Goal: Information Seeking & Learning: Learn about a topic

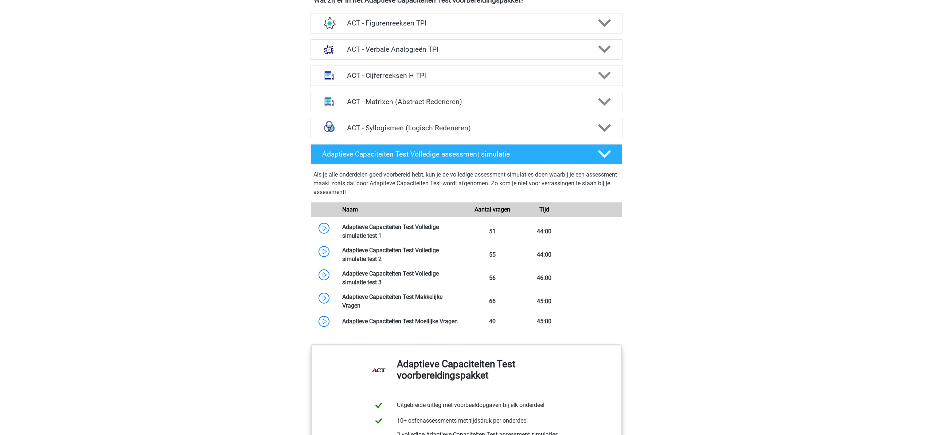
scroll to position [500, 0]
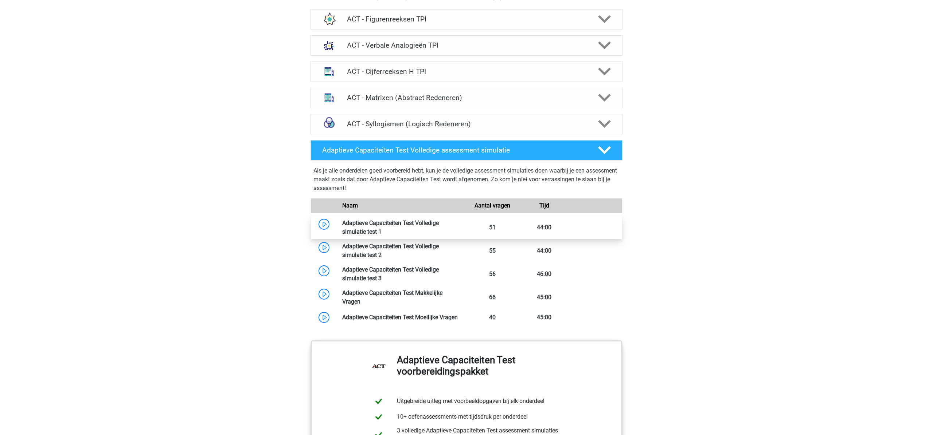
click at [381, 228] on link at bounding box center [381, 231] width 0 height 7
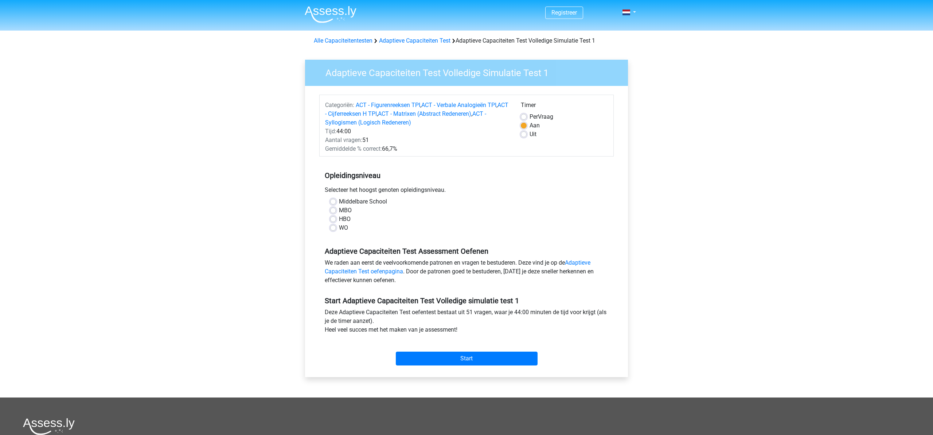
click at [339, 228] on label "WO" at bounding box center [343, 228] width 9 height 9
click at [335, 228] on input "WO" at bounding box center [333, 227] width 6 height 7
radio input "true"
click at [585, 260] on link "Adaptieve Capaciteiten Test oefenpagina" at bounding box center [458, 267] width 266 height 16
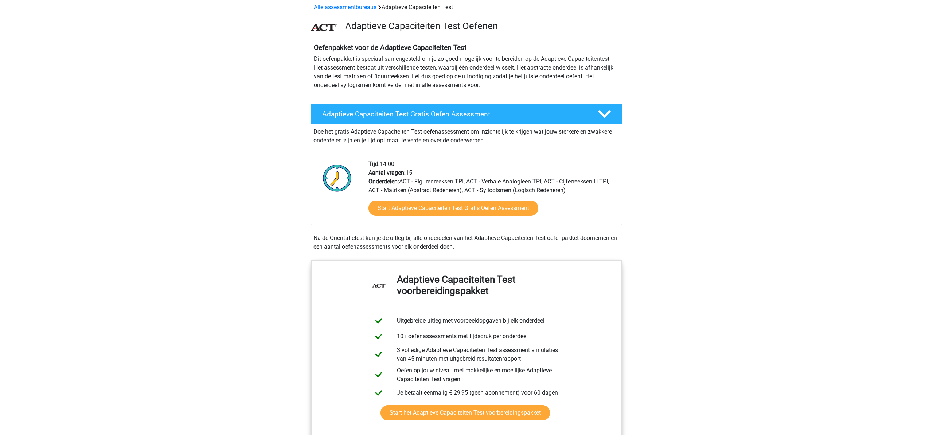
scroll to position [34, 0]
click at [452, 206] on link "Start Adaptieve Capaciteiten Test Gratis Oefen Assessment" at bounding box center [453, 207] width 195 height 17
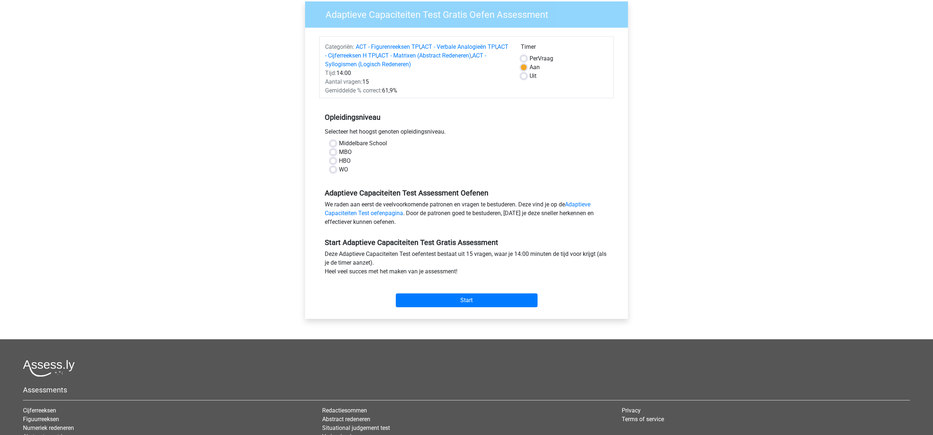
scroll to position [59, 0]
click at [339, 168] on label "WO" at bounding box center [343, 169] width 9 height 9
click at [334, 168] on input "WO" at bounding box center [333, 168] width 6 height 7
radio input "true"
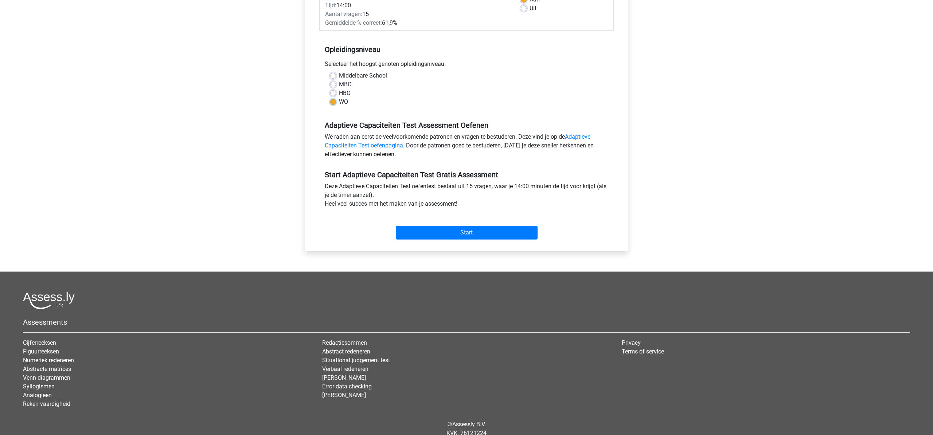
scroll to position [126, 0]
click at [519, 233] on input "Start" at bounding box center [467, 232] width 142 height 14
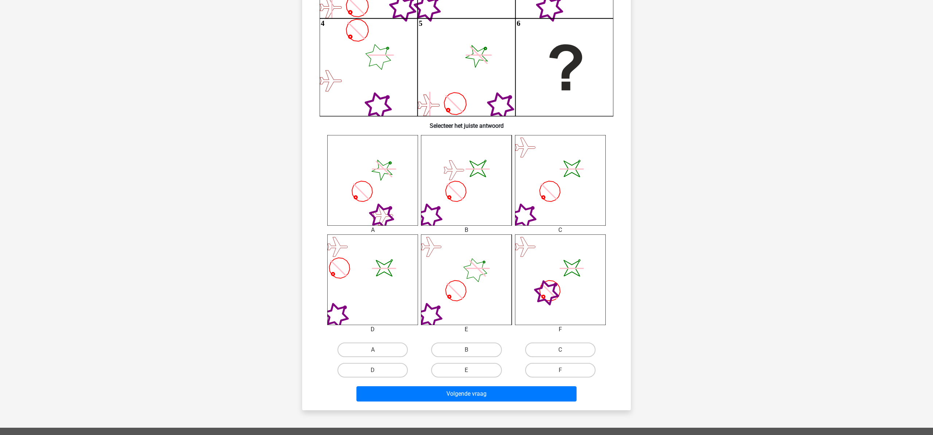
scroll to position [164, 0]
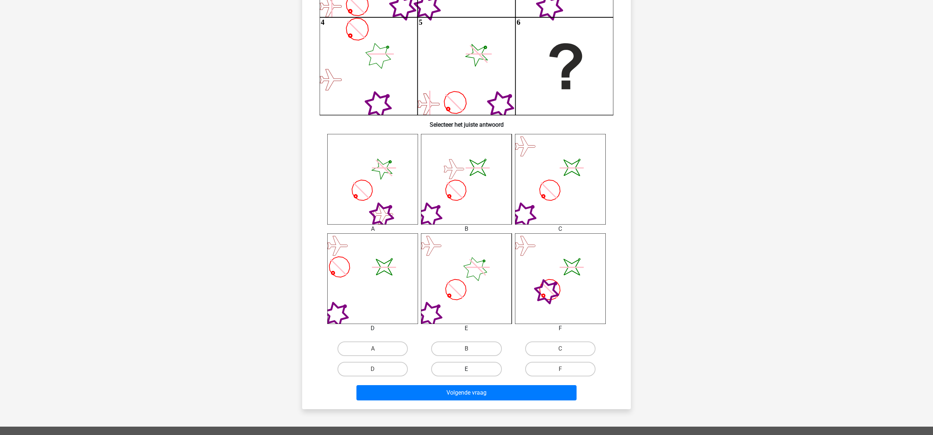
click at [474, 373] on label "E" at bounding box center [466, 369] width 70 height 15
click at [471, 373] on input "E" at bounding box center [468, 371] width 5 height 5
radio input "true"
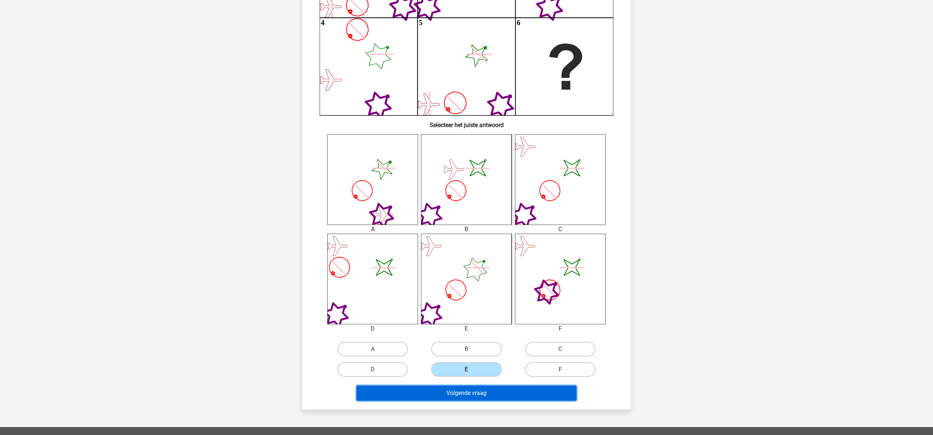
click at [474, 395] on button "Volgende vraag" at bounding box center [466, 393] width 220 height 15
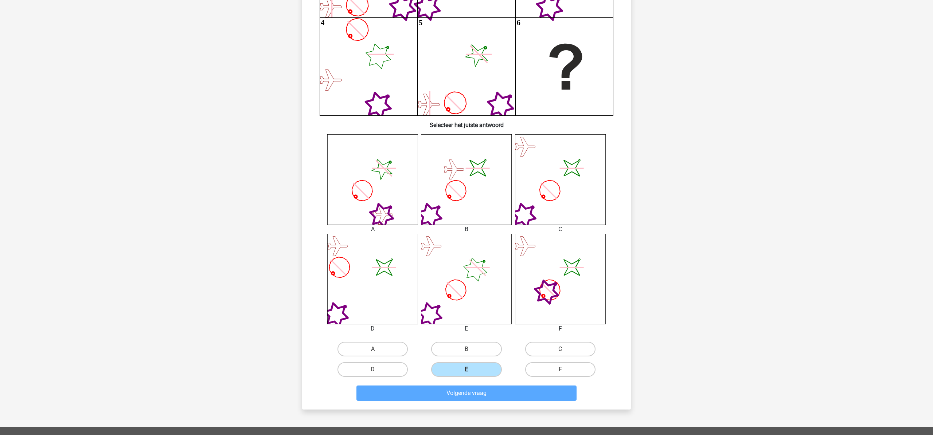
scroll to position [0, 0]
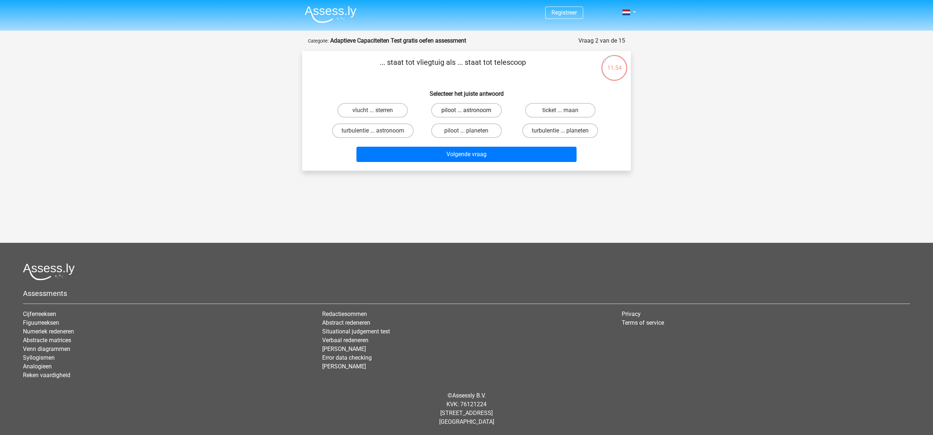
click at [480, 109] on label "piloot ... astronoom" at bounding box center [466, 110] width 70 height 15
click at [471, 110] on input "piloot ... astronoom" at bounding box center [468, 112] width 5 height 5
radio input "true"
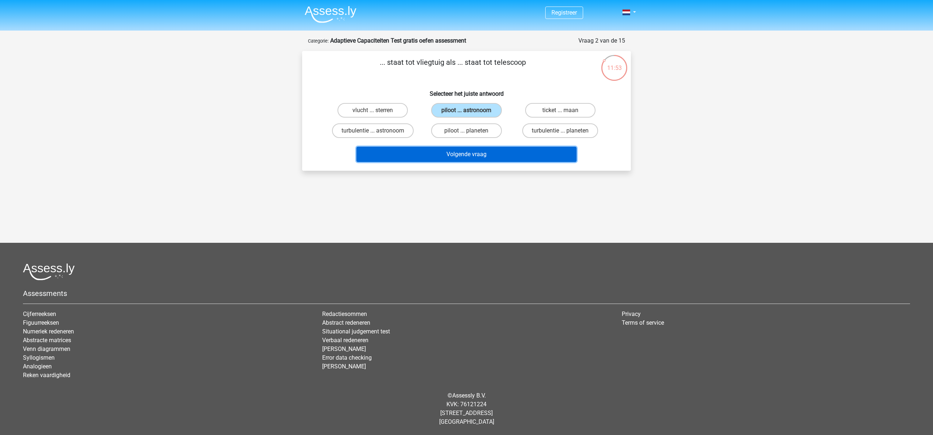
click at [467, 156] on button "Volgende vraag" at bounding box center [466, 154] width 220 height 15
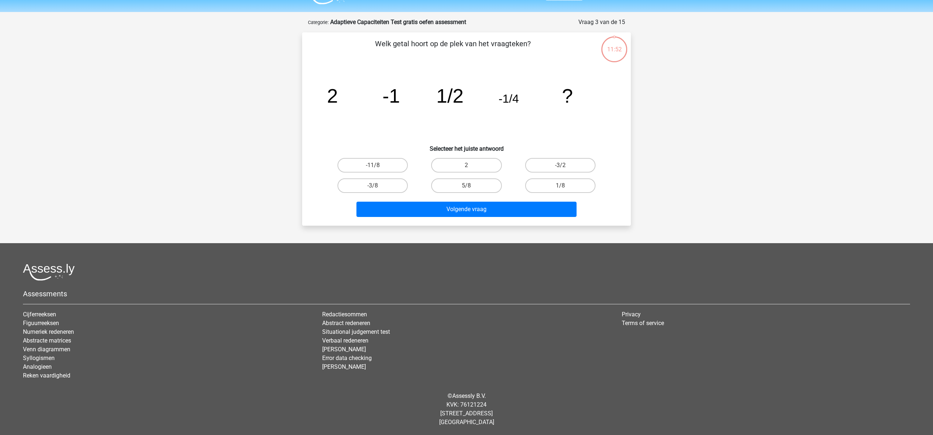
scroll to position [19, 0]
click at [562, 188] on input "1/8" at bounding box center [562, 187] width 5 height 5
radio input "true"
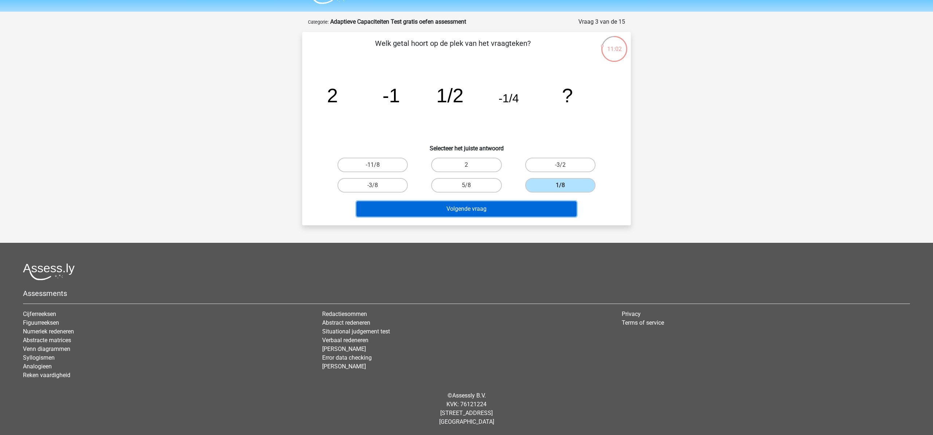
click at [531, 212] on button "Volgende vraag" at bounding box center [466, 208] width 220 height 15
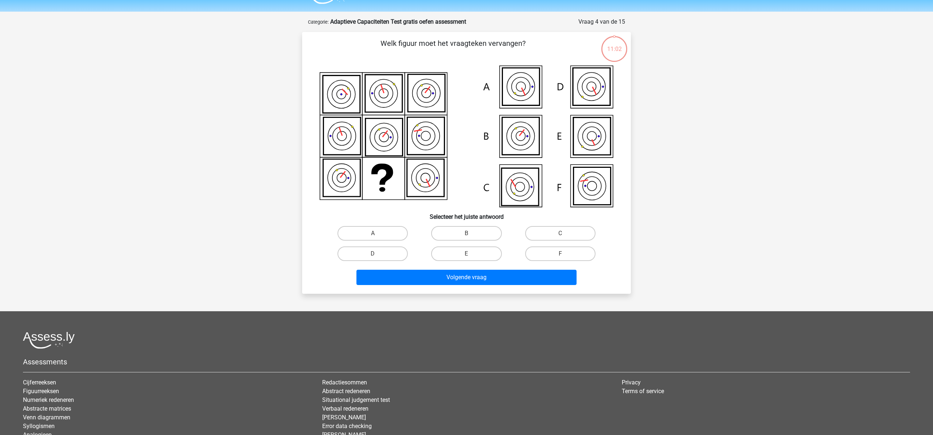
scroll to position [36, 0]
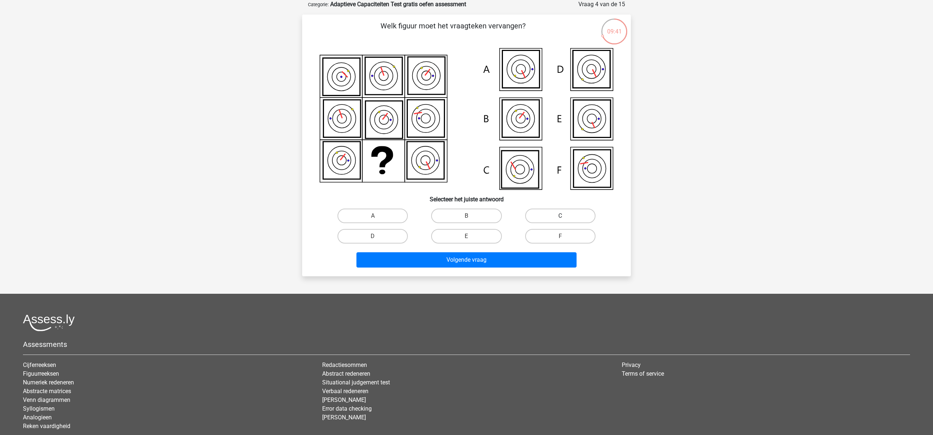
click at [562, 212] on label "C" at bounding box center [560, 216] width 70 height 15
click at [562, 216] on input "C" at bounding box center [562, 218] width 5 height 5
radio input "true"
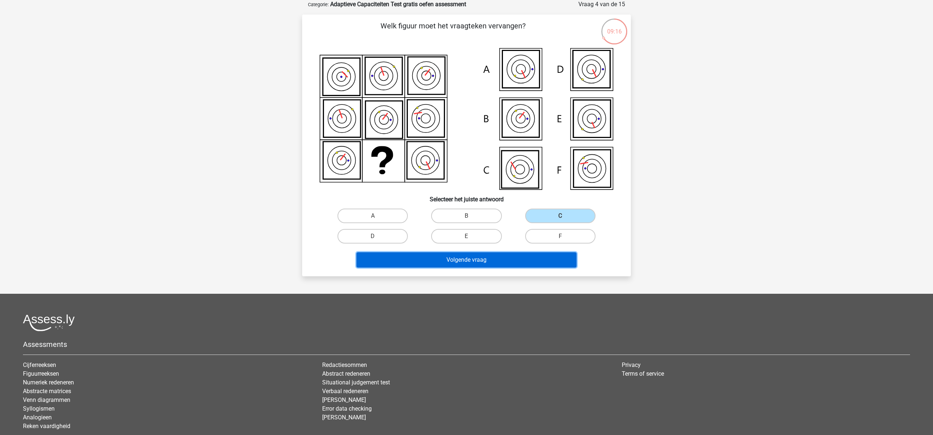
click at [496, 263] on button "Volgende vraag" at bounding box center [466, 259] width 220 height 15
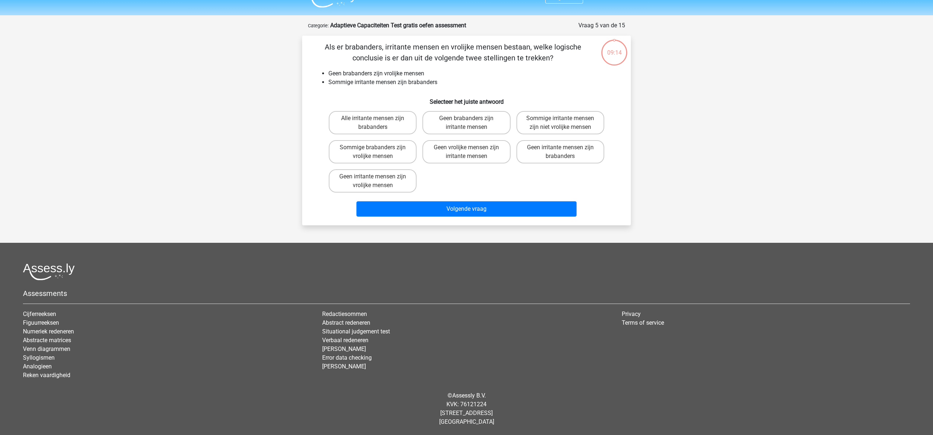
scroll to position [15, 0]
click at [578, 125] on label "Sommige irritante mensen zijn niet vrolijke mensen" at bounding box center [560, 122] width 88 height 23
click at [565, 123] on input "Sommige irritante mensen zijn niet vrolijke mensen" at bounding box center [562, 120] width 5 height 5
radio input "true"
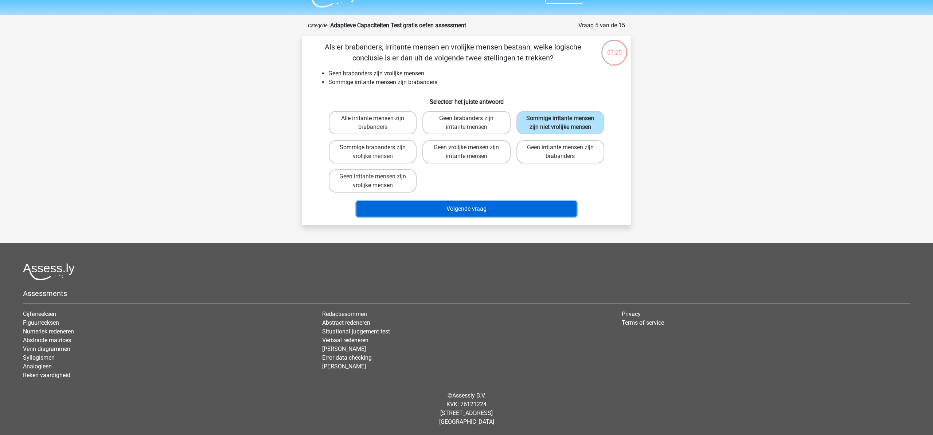
click at [500, 212] on button "Volgende vraag" at bounding box center [466, 208] width 220 height 15
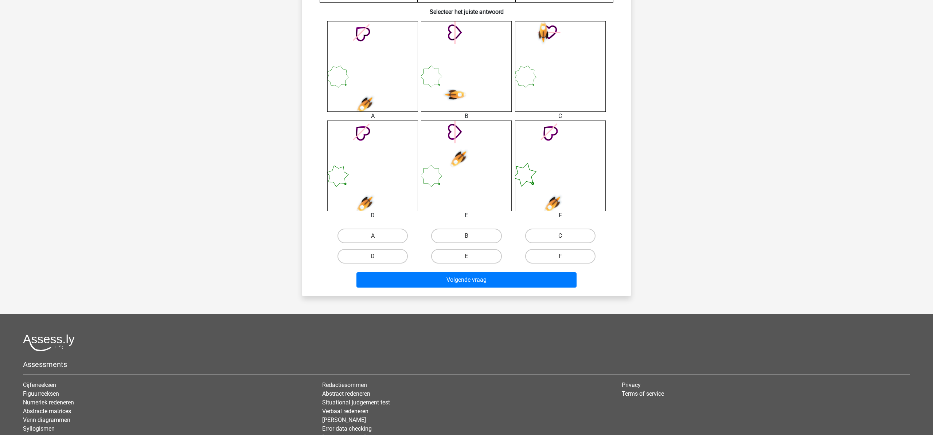
scroll to position [278, 0]
drag, startPoint x: 387, startPoint y: 257, endPoint x: 405, endPoint y: 266, distance: 19.7
click at [387, 257] on label "D" at bounding box center [372, 257] width 70 height 15
click at [377, 257] on input "D" at bounding box center [375, 259] width 5 height 5
radio input "true"
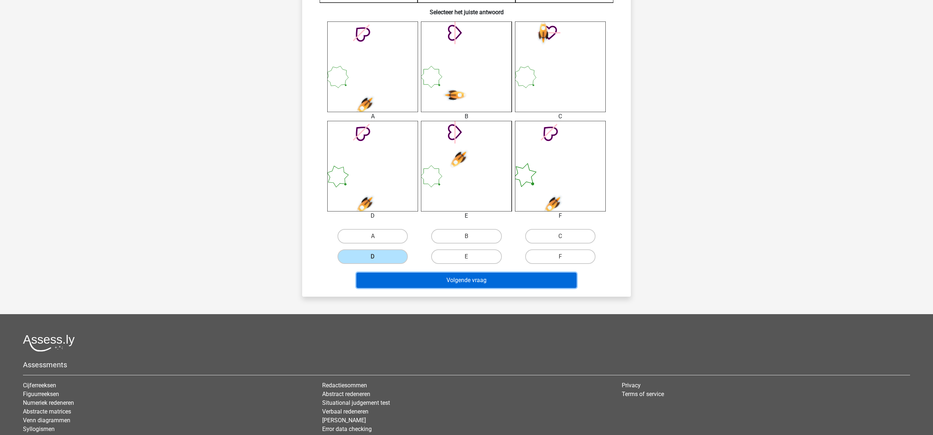
click at [458, 286] on button "Volgende vraag" at bounding box center [466, 280] width 220 height 15
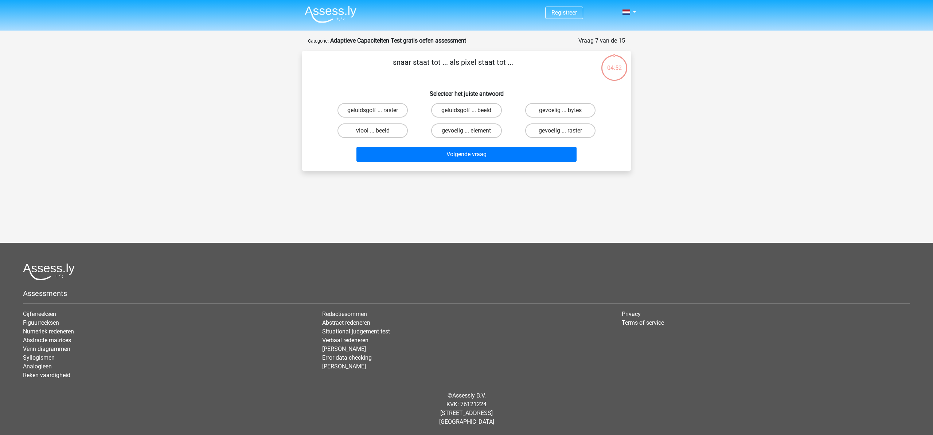
scroll to position [0, 0]
click at [388, 134] on label "viool ... beeld" at bounding box center [372, 130] width 70 height 15
click at [377, 134] on input "viool ... beeld" at bounding box center [375, 133] width 5 height 5
radio input "true"
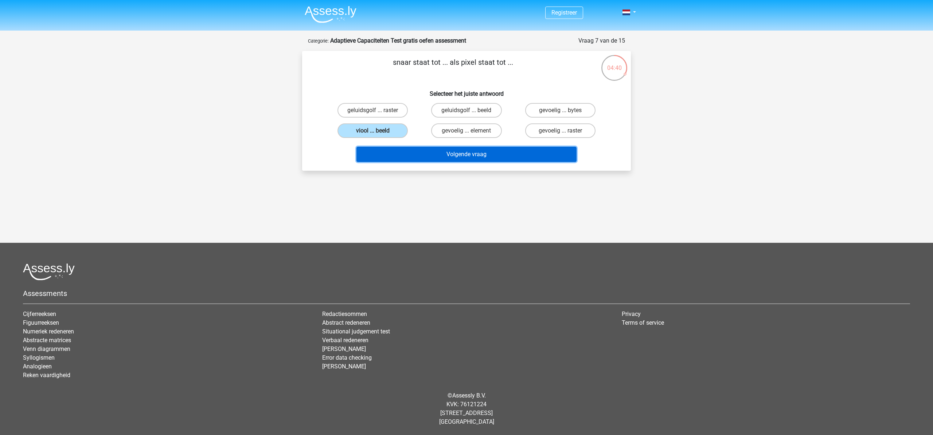
click at [457, 153] on button "Volgende vraag" at bounding box center [466, 154] width 220 height 15
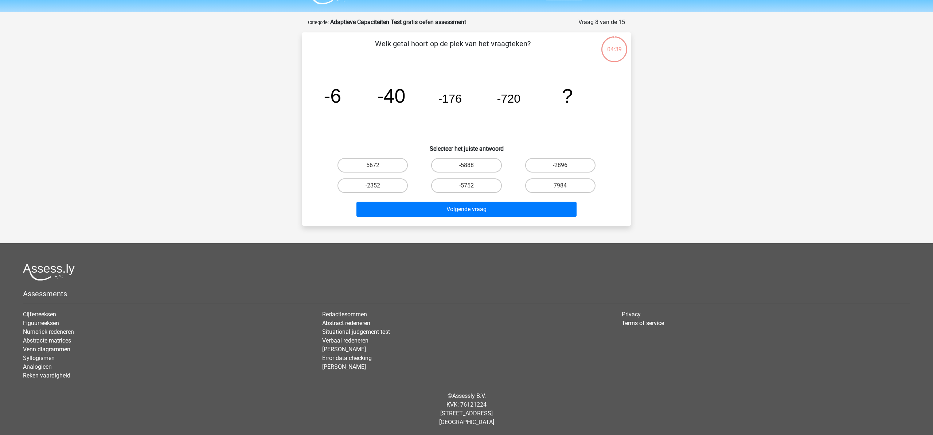
scroll to position [19, 0]
click at [475, 186] on label "-5752" at bounding box center [466, 185] width 70 height 15
click at [471, 186] on input "-5752" at bounding box center [468, 187] width 5 height 5
radio input "true"
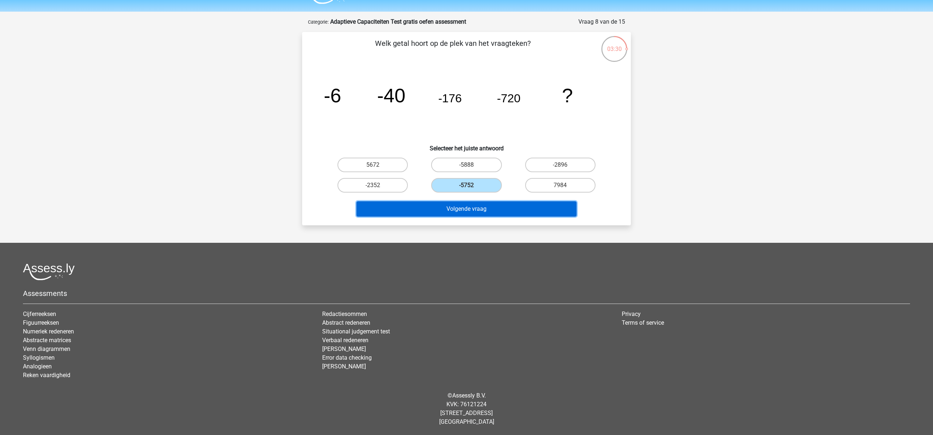
click at [475, 210] on button "Volgende vraag" at bounding box center [466, 208] width 220 height 15
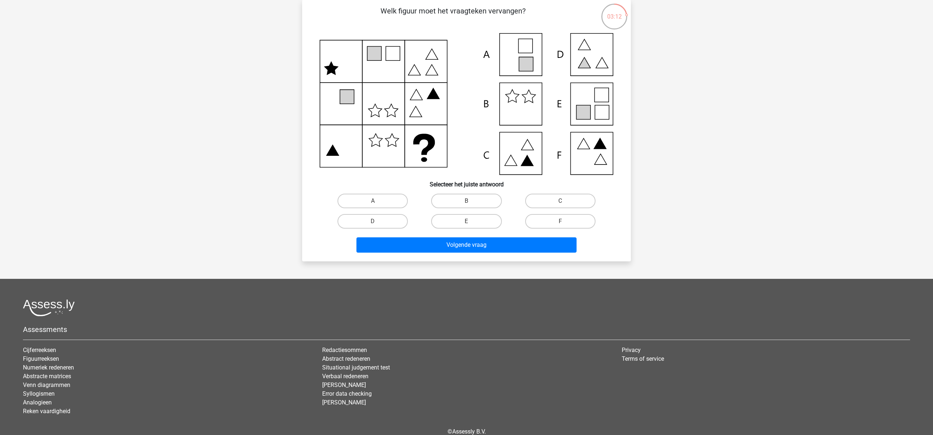
scroll to position [54, 0]
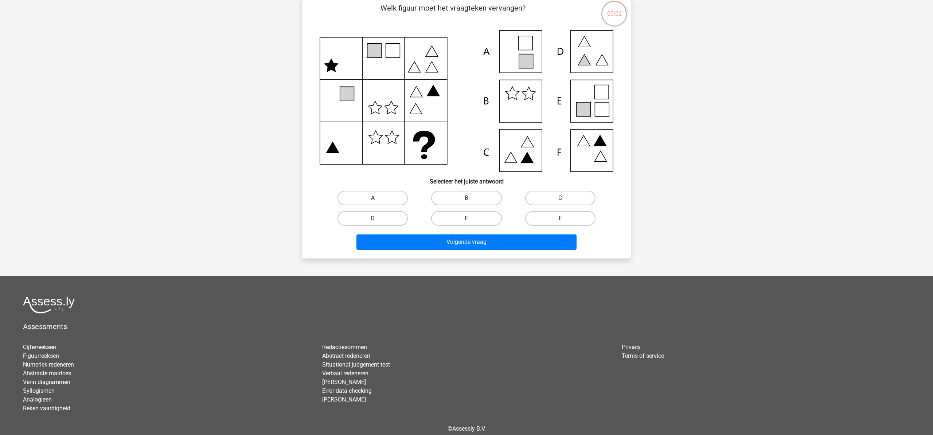
drag, startPoint x: 375, startPoint y: 216, endPoint x: 387, endPoint y: 227, distance: 16.5
click at [375, 216] on label "D" at bounding box center [372, 218] width 70 height 15
click at [375, 219] on input "D" at bounding box center [375, 221] width 5 height 5
radio input "true"
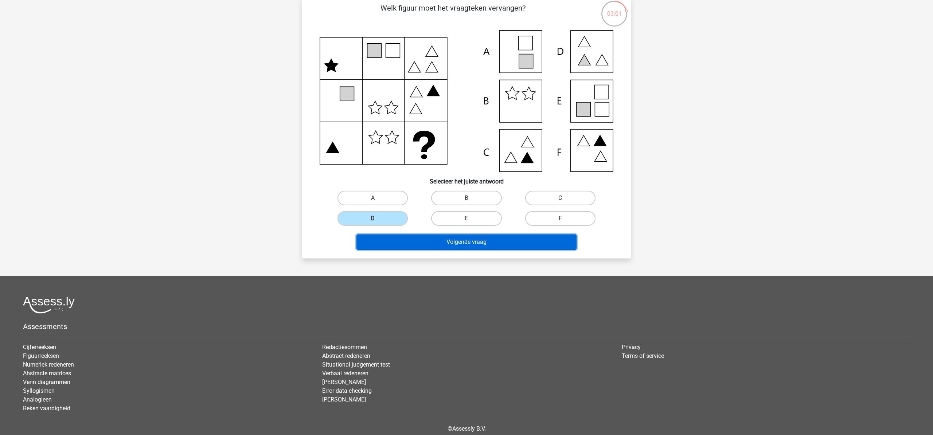
click at [456, 246] on button "Volgende vraag" at bounding box center [466, 242] width 220 height 15
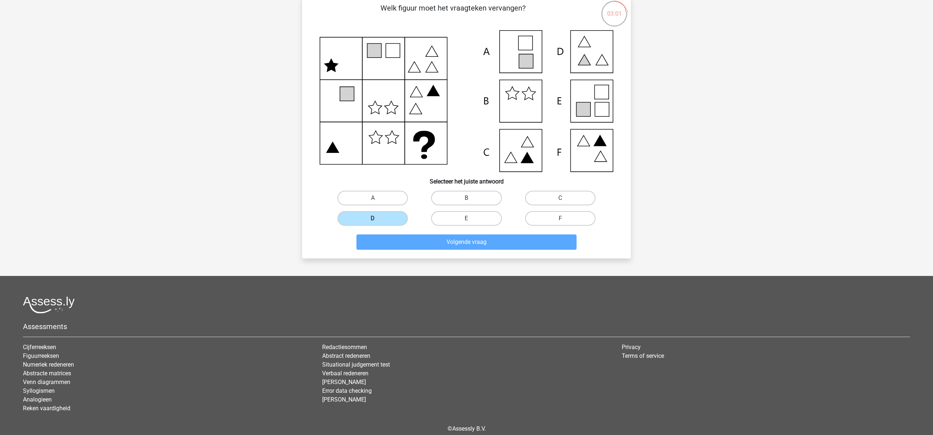
scroll to position [15, 0]
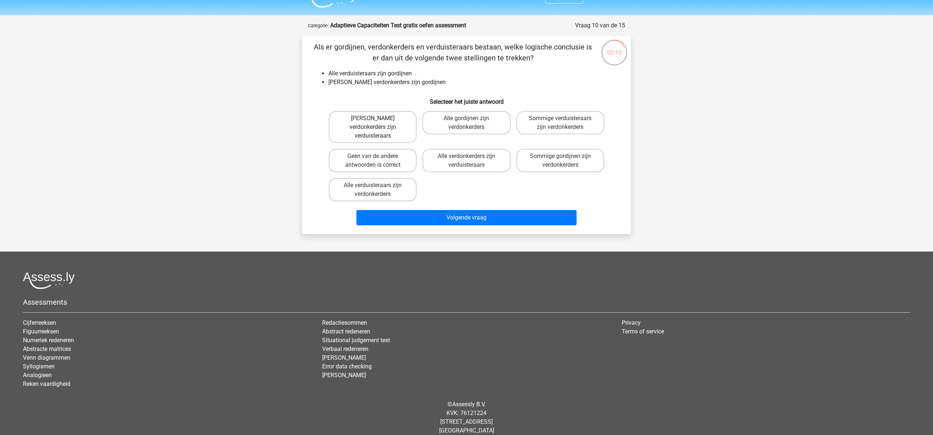
click at [369, 127] on label "Geen verdonkerders zijn verduisteraars" at bounding box center [373, 127] width 88 height 32
click at [373, 123] on input "Geen verdonkerders zijn verduisteraars" at bounding box center [375, 120] width 5 height 5
radio input "true"
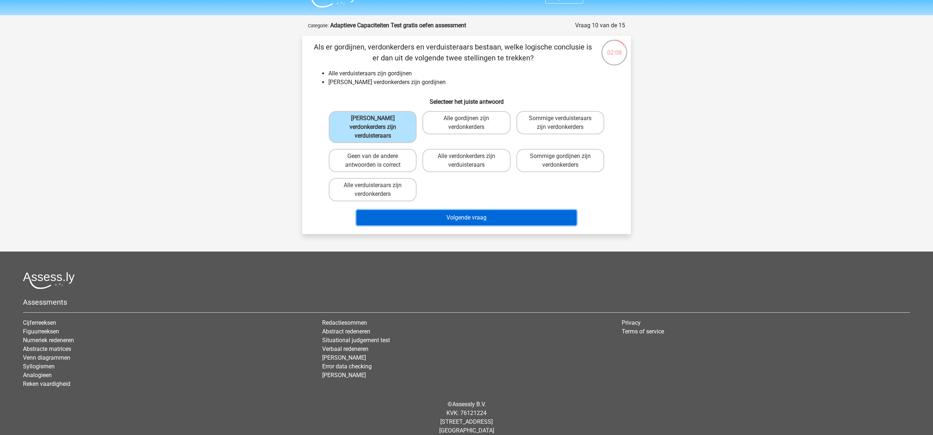
click at [488, 210] on button "Volgende vraag" at bounding box center [466, 217] width 220 height 15
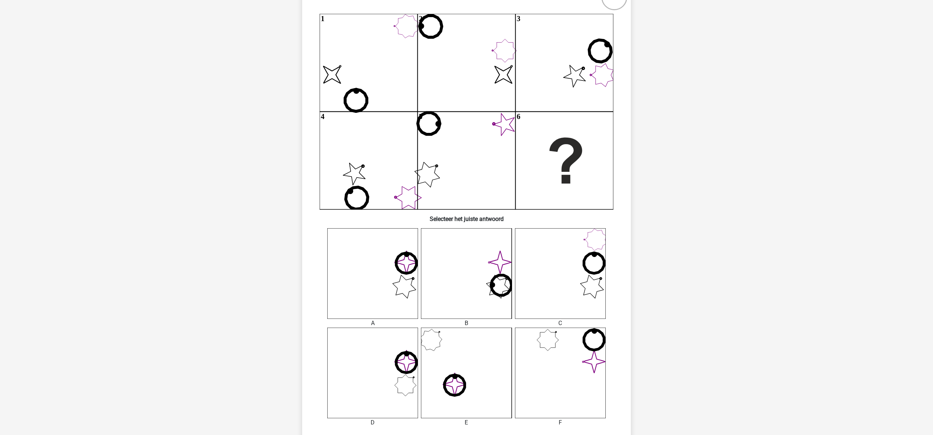
scroll to position [81, 0]
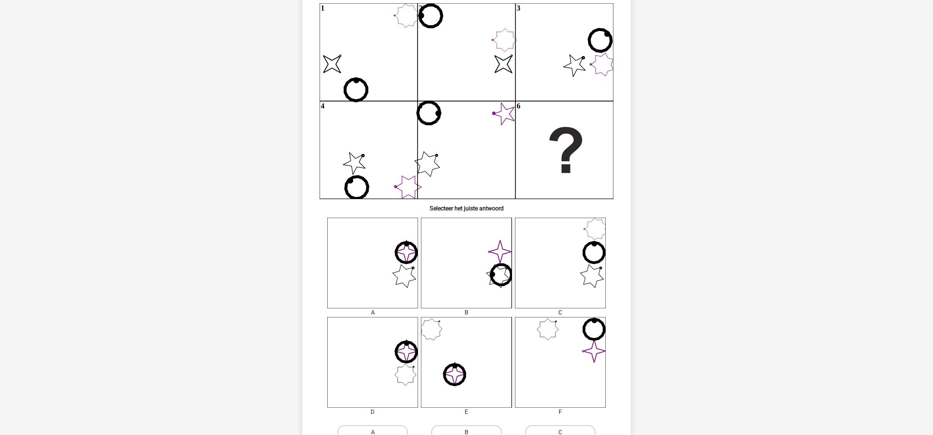
click at [463, 429] on label "B" at bounding box center [466, 432] width 70 height 15
click at [466, 433] on input "B" at bounding box center [468, 435] width 5 height 5
radio input "true"
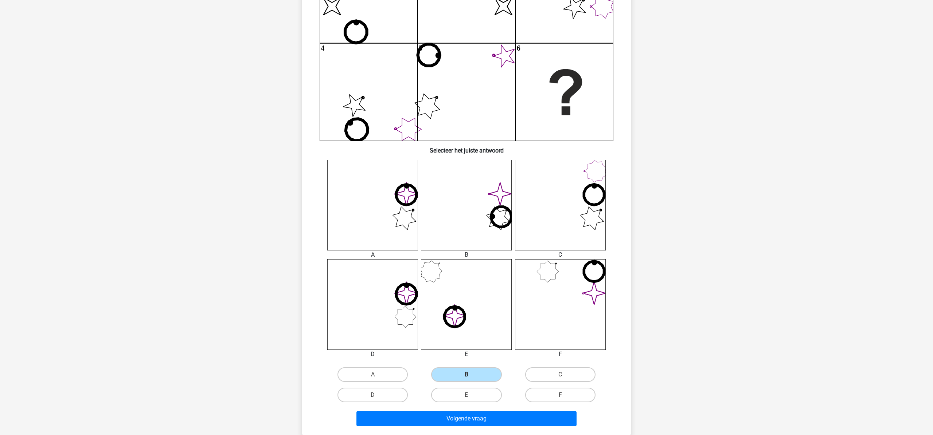
scroll to position [199, 0]
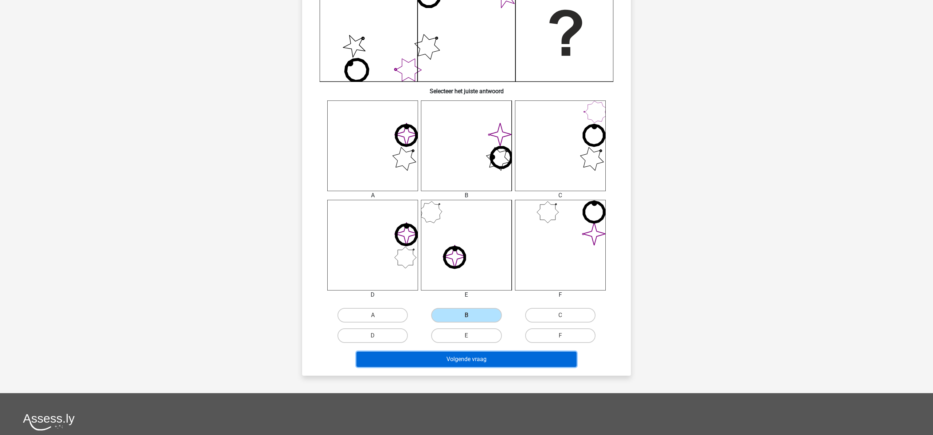
click at [482, 356] on button "Volgende vraag" at bounding box center [466, 359] width 220 height 15
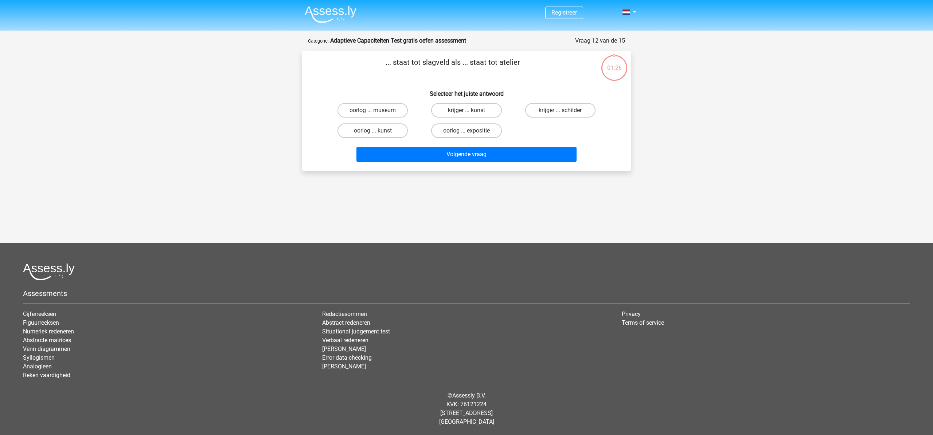
scroll to position [0, 0]
drag, startPoint x: 479, startPoint y: 132, endPoint x: 472, endPoint y: 145, distance: 14.8
click at [478, 132] on label "oorlog ... expositie" at bounding box center [466, 130] width 70 height 15
click at [471, 132] on input "oorlog ... expositie" at bounding box center [468, 133] width 5 height 5
radio input "true"
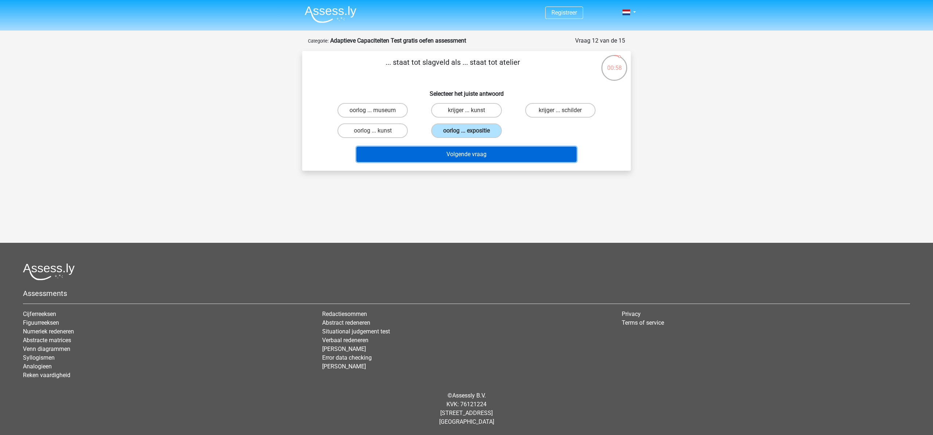
click at [472, 157] on button "Volgende vraag" at bounding box center [466, 154] width 220 height 15
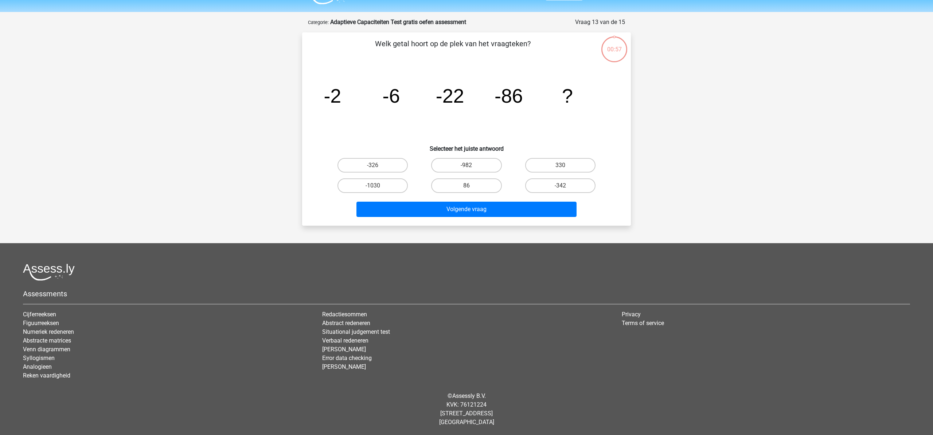
scroll to position [19, 0]
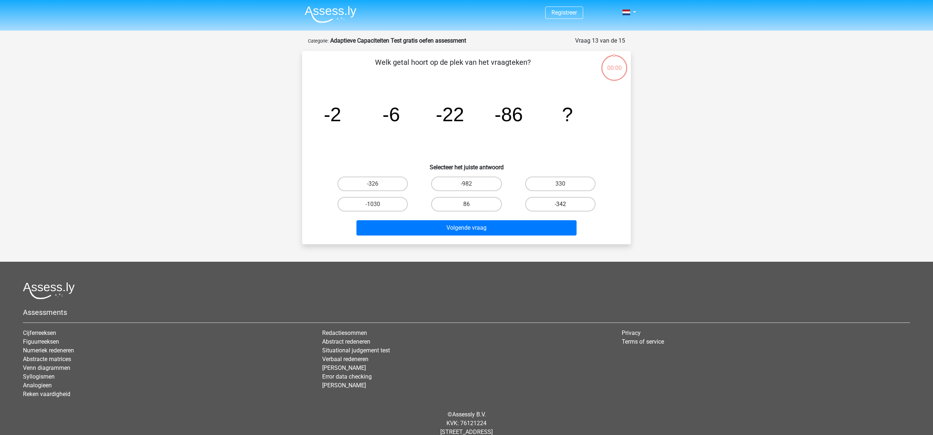
scroll to position [19, 0]
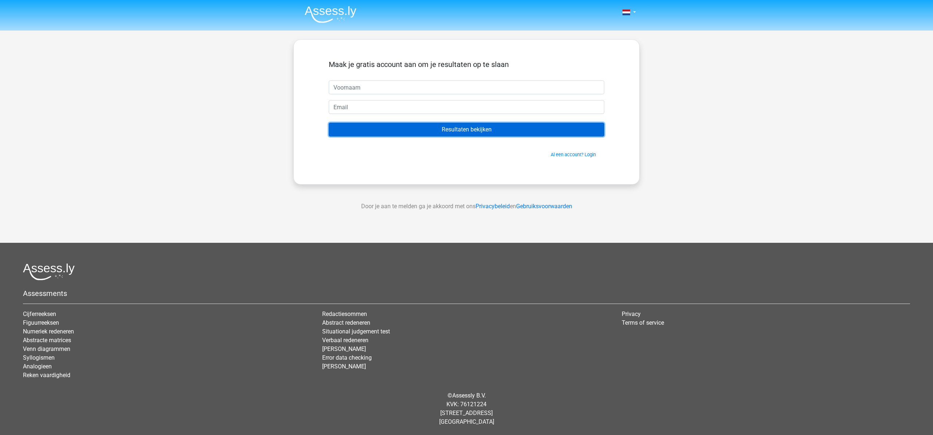
click at [433, 135] on input "Resultaten bekijken" at bounding box center [466, 130] width 275 height 14
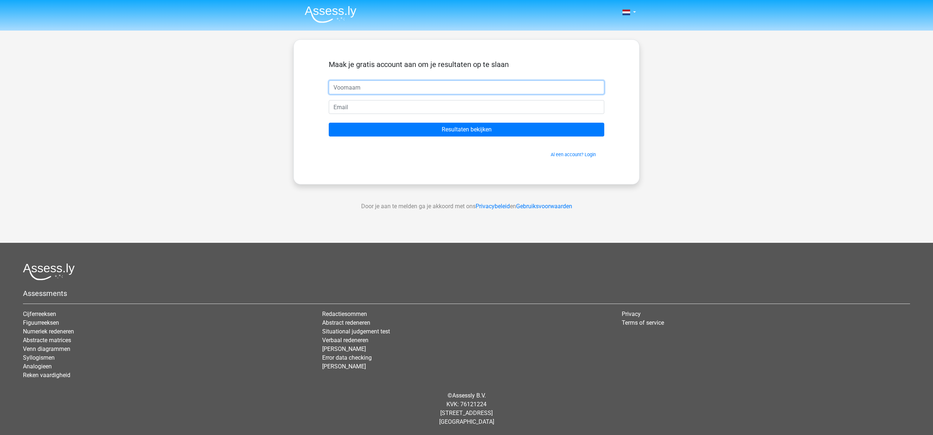
drag, startPoint x: 349, startPoint y: 88, endPoint x: 378, endPoint y: 95, distance: 29.6
click at [349, 89] on input "text" at bounding box center [466, 88] width 275 height 14
type input "nicole"
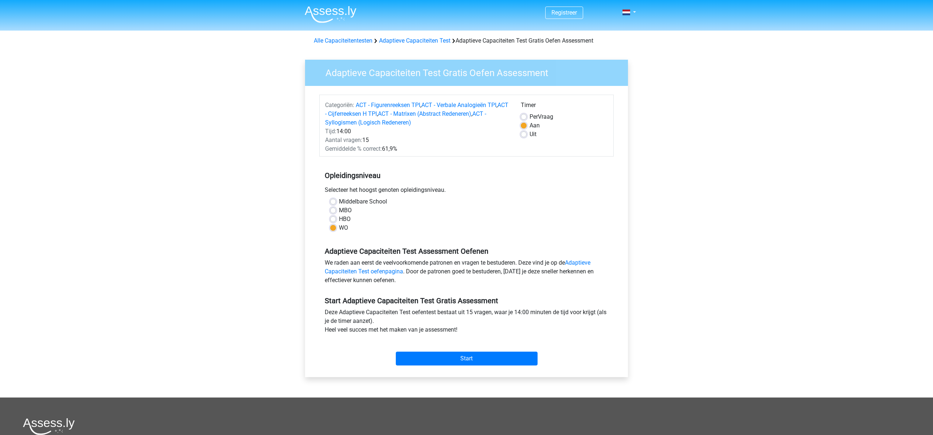
scroll to position [126, 0]
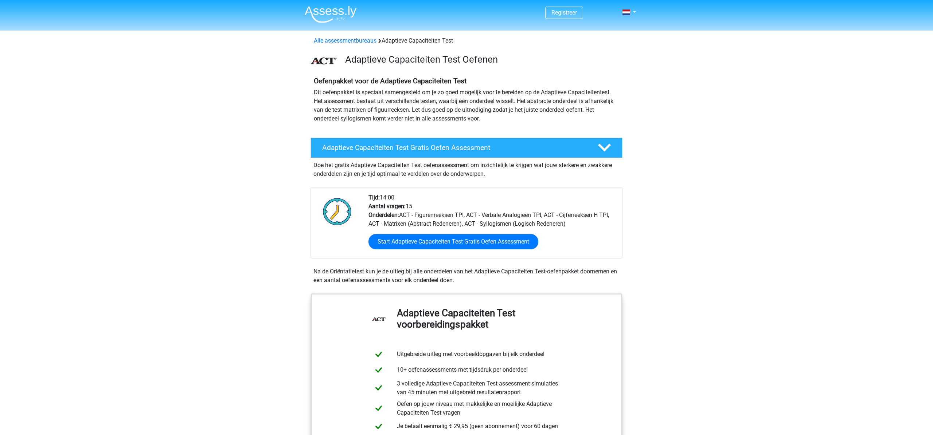
scroll to position [34, 0]
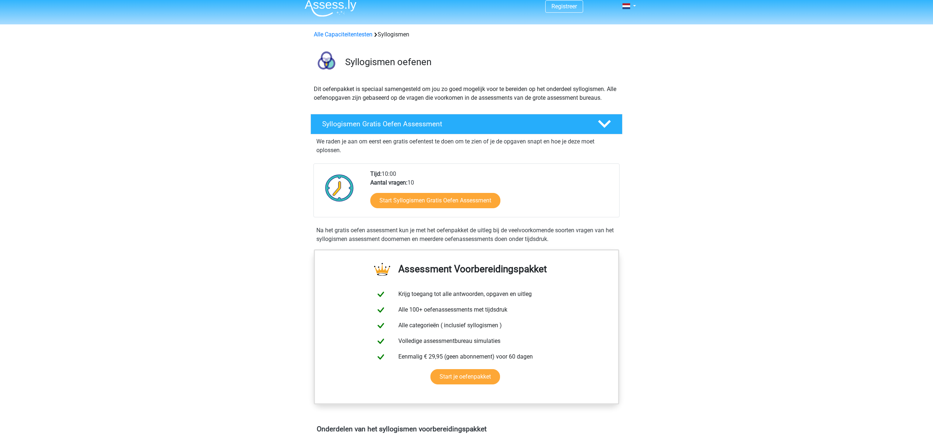
scroll to position [21, 0]
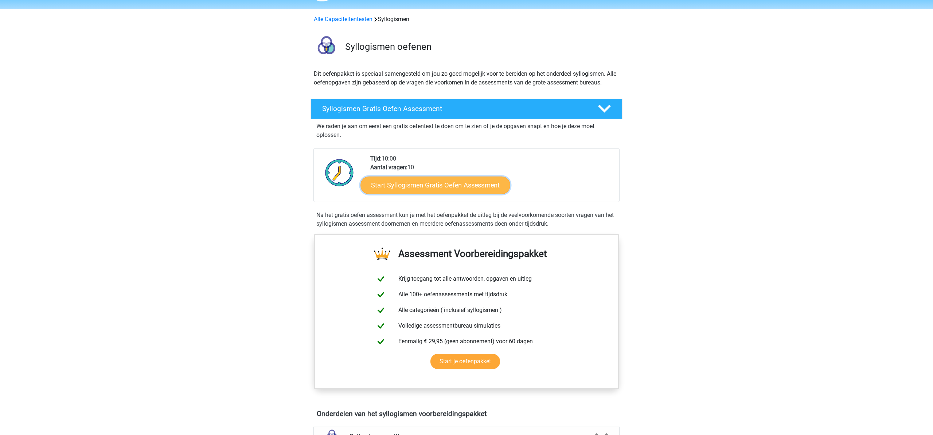
click at [487, 186] on link "Start Syllogismen Gratis Oefen Assessment" at bounding box center [436, 184] width 150 height 17
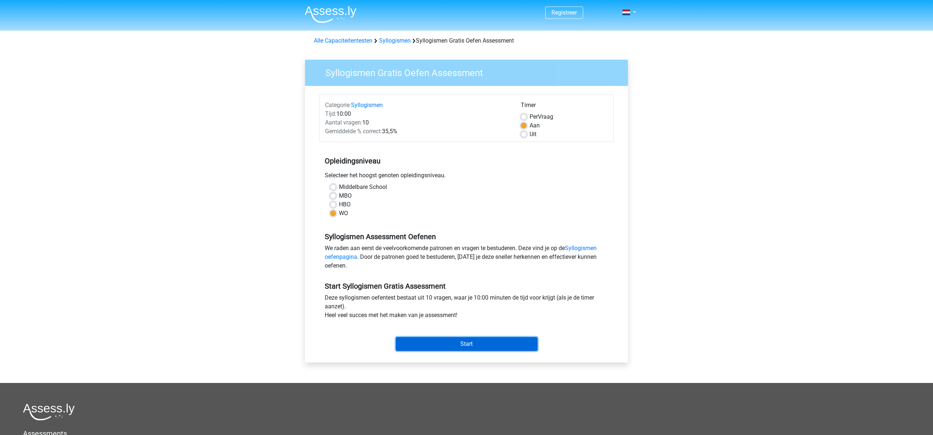
click at [529, 346] on input "Start" at bounding box center [467, 344] width 142 height 14
click at [586, 249] on link "Syllogismen oefenpagina" at bounding box center [461, 253] width 272 height 16
click at [496, 343] on input "Start" at bounding box center [467, 344] width 142 height 14
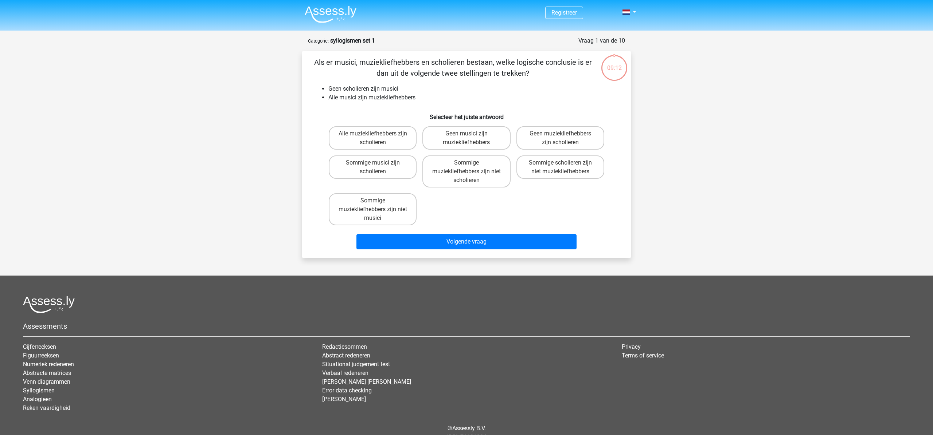
scroll to position [33, 0]
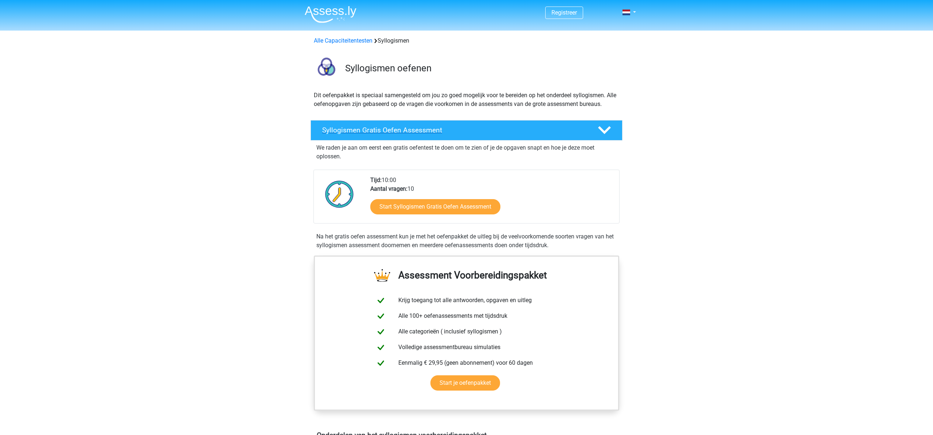
click at [604, 133] on polygon at bounding box center [604, 130] width 13 height 8
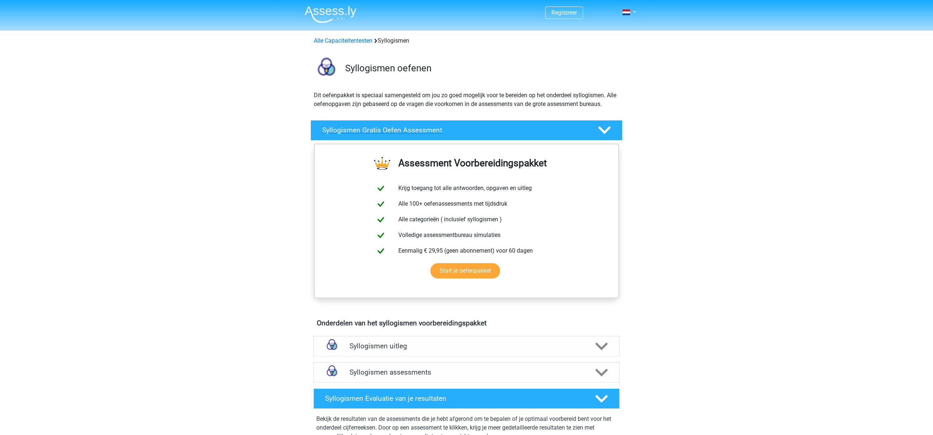
click at [609, 131] on icon at bounding box center [604, 130] width 13 height 13
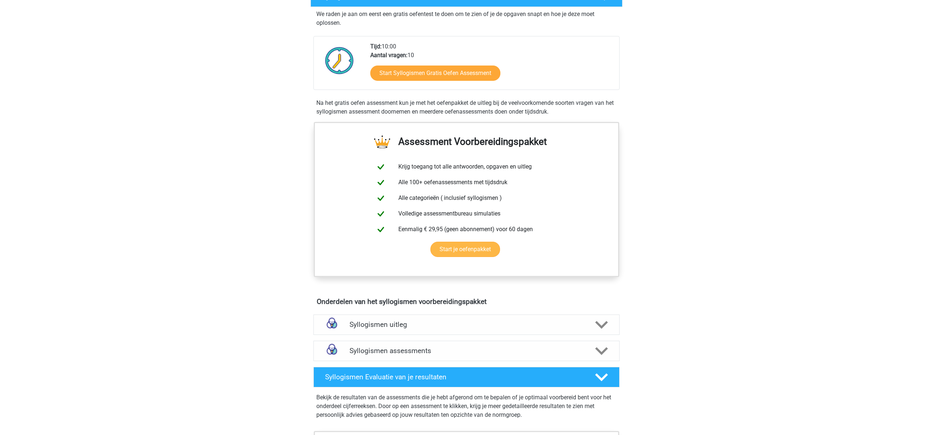
scroll to position [134, 0]
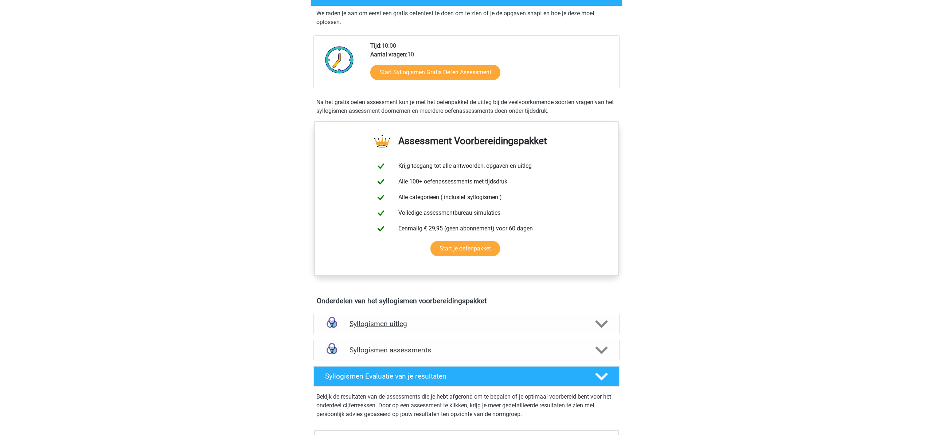
click at [597, 322] on polygon at bounding box center [601, 324] width 13 height 8
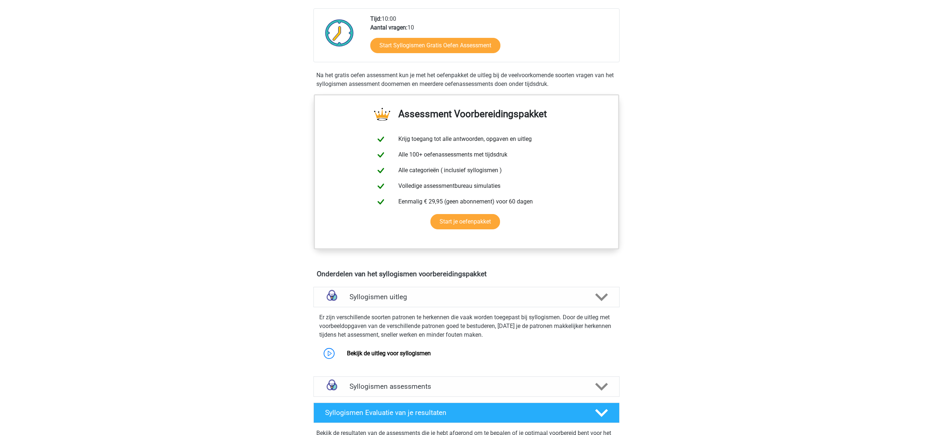
scroll to position [183, 0]
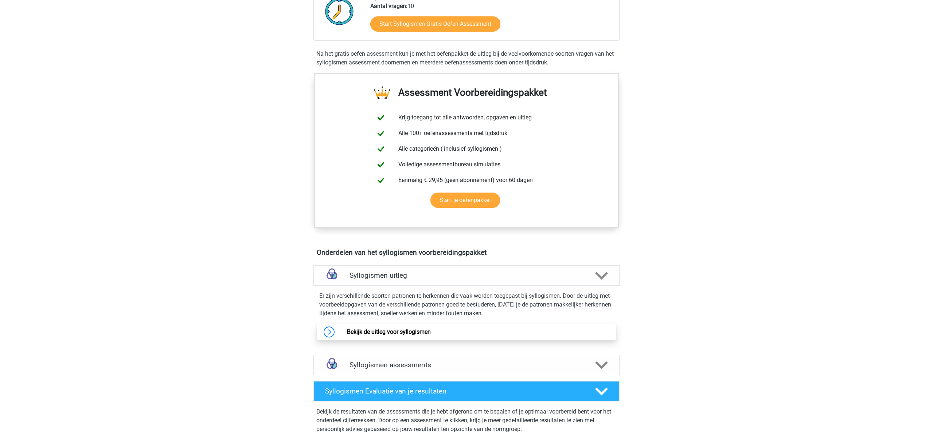
click at [421, 331] on link "Bekijk de uitleg voor syllogismen" at bounding box center [389, 332] width 84 height 7
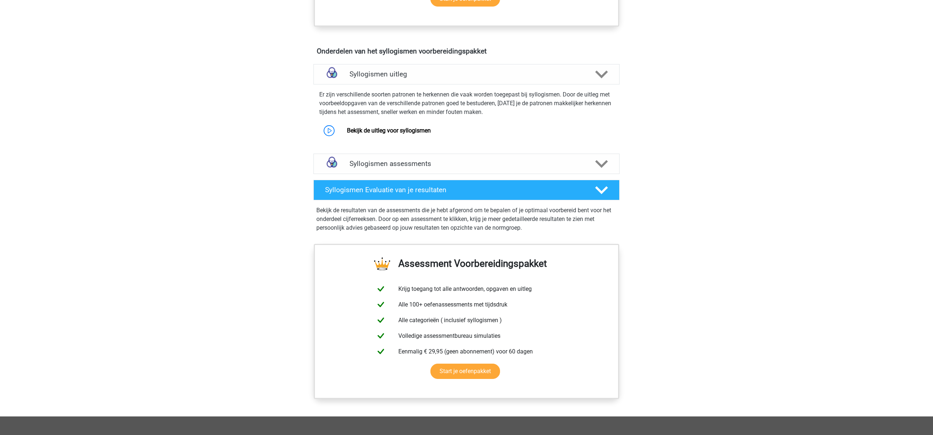
scroll to position [396, 0]
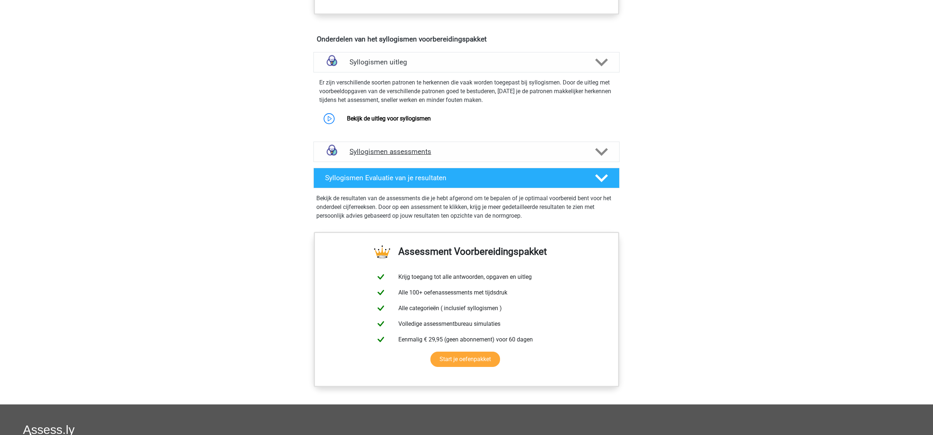
click at [602, 151] on icon at bounding box center [601, 152] width 13 height 13
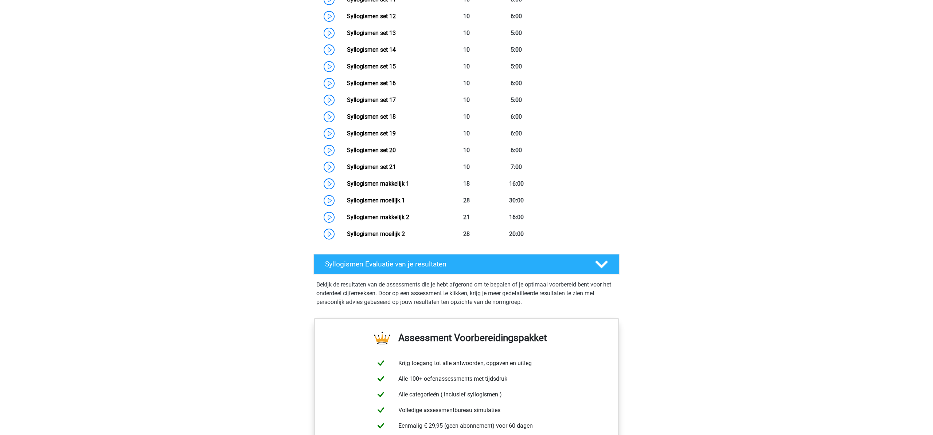
scroll to position [784, 0]
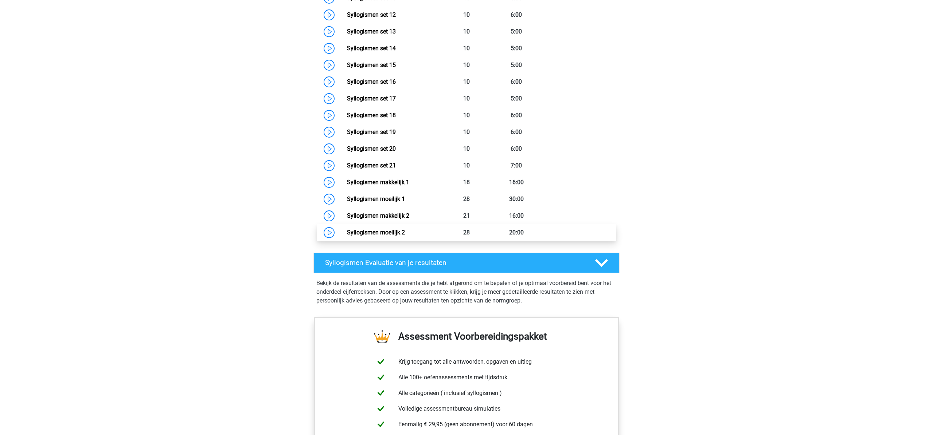
click at [347, 232] on link "Syllogismen moeilijk 2" at bounding box center [376, 232] width 58 height 7
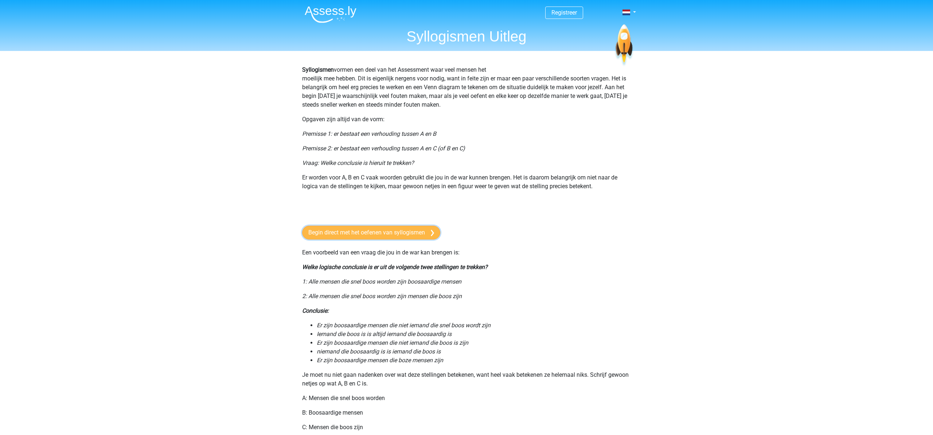
click at [396, 233] on link "Begin direct met het oefenen van syllogismen" at bounding box center [371, 233] width 138 height 14
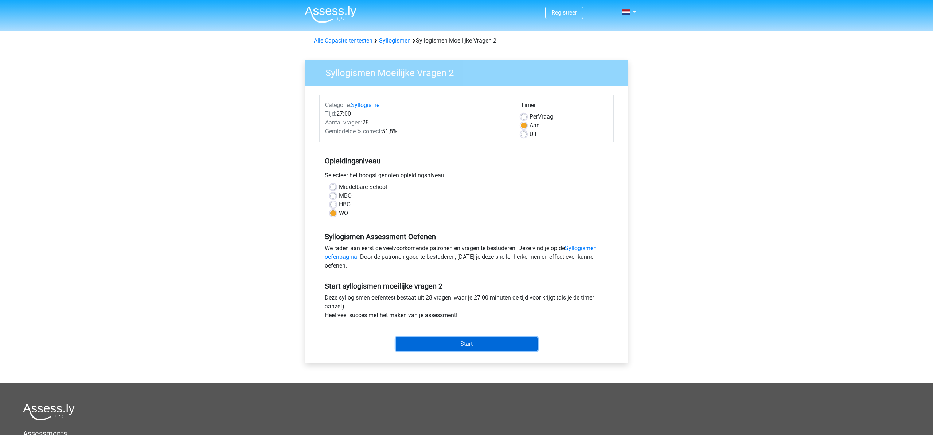
click at [486, 343] on input "Start" at bounding box center [467, 344] width 142 height 14
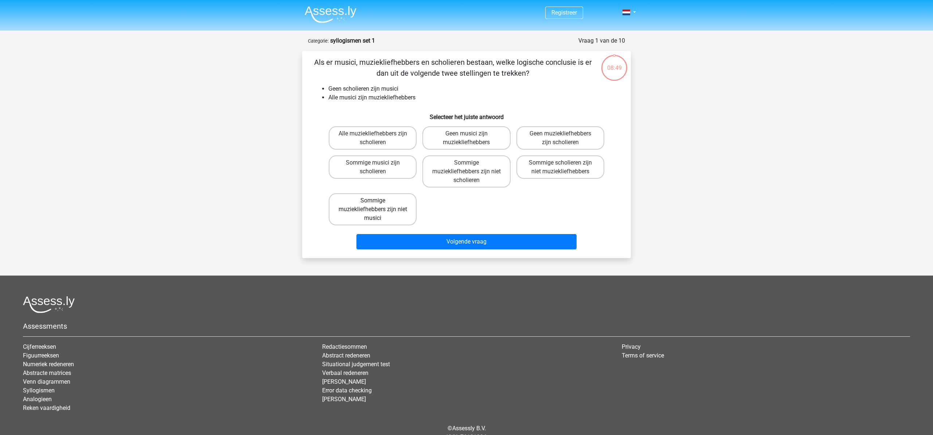
click at [386, 212] on label "Sommige muziekliefhebbers zijn niet musici" at bounding box center [373, 209] width 88 height 32
click at [377, 205] on input "Sommige muziekliefhebbers zijn niet musici" at bounding box center [375, 203] width 5 height 5
radio input "true"
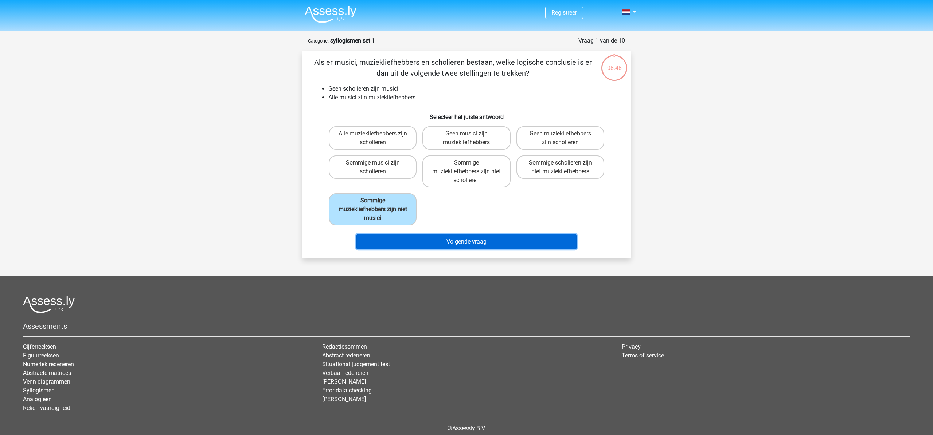
click at [481, 247] on button "Volgende vraag" at bounding box center [466, 241] width 220 height 15
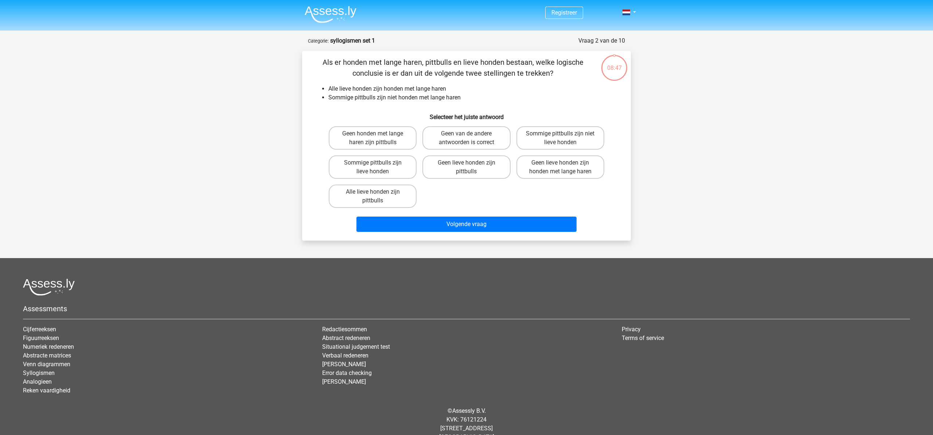
scroll to position [15, 0]
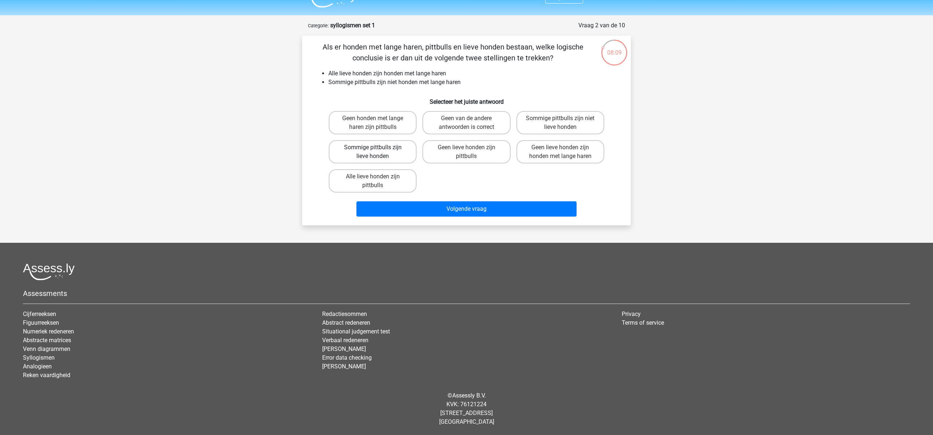
click at [392, 153] on label "Sommige pittbulls zijn lieve honden" at bounding box center [373, 151] width 88 height 23
click at [377, 152] on input "Sommige pittbulls zijn lieve honden" at bounding box center [375, 150] width 5 height 5
radio input "true"
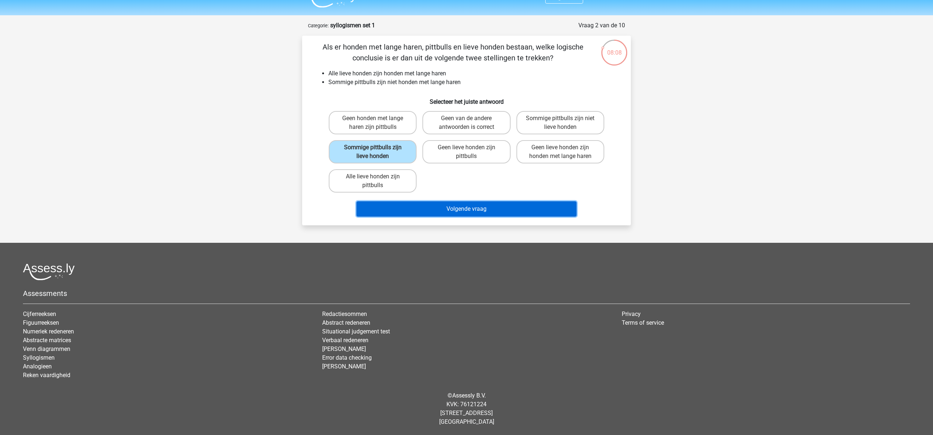
click at [470, 210] on button "Volgende vraag" at bounding box center [466, 208] width 220 height 15
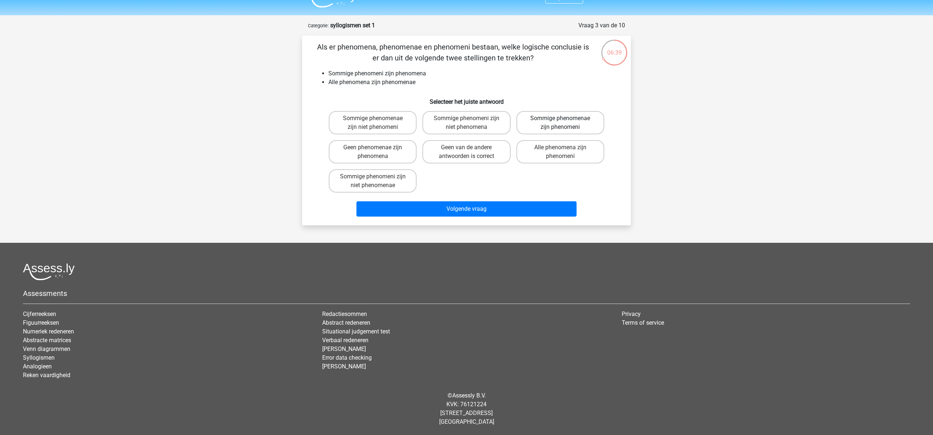
click at [586, 126] on label "Sommige phenomenae zijn phenomeni" at bounding box center [560, 122] width 88 height 23
click at [565, 123] on input "Sommige phenomenae zijn phenomeni" at bounding box center [562, 120] width 5 height 5
radio input "true"
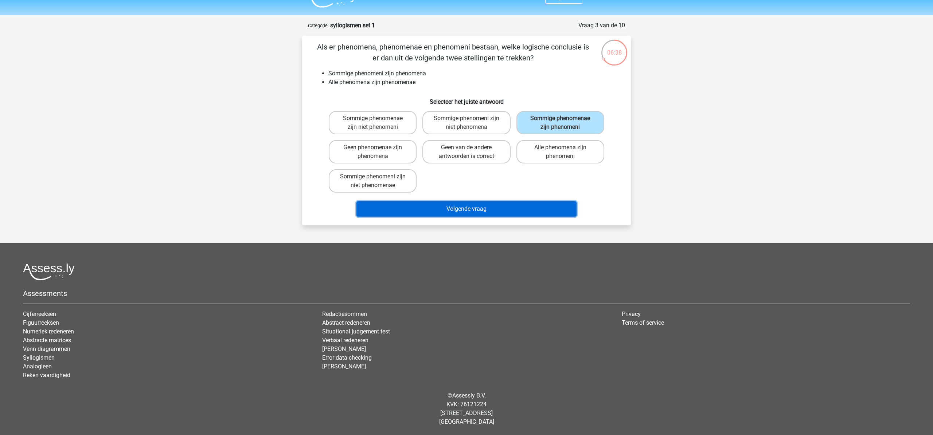
click at [444, 210] on button "Volgende vraag" at bounding box center [466, 208] width 220 height 15
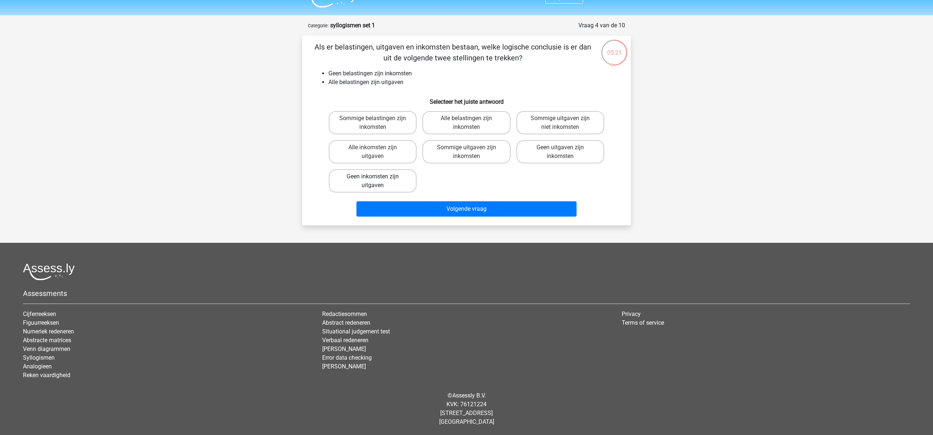
click at [380, 189] on label "Geen inkomsten zijn uitgaven" at bounding box center [373, 180] width 88 height 23
click at [377, 181] on input "Geen inkomsten zijn uitgaven" at bounding box center [375, 179] width 5 height 5
radio input "true"
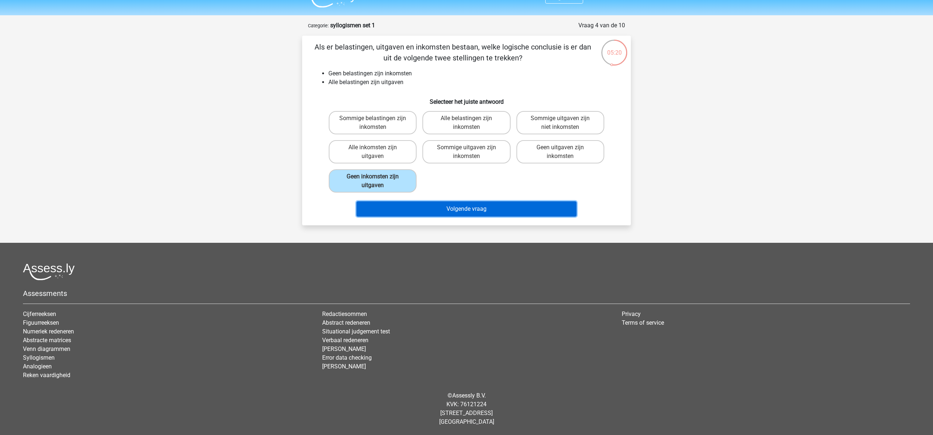
click at [455, 211] on button "Volgende vraag" at bounding box center [466, 208] width 220 height 15
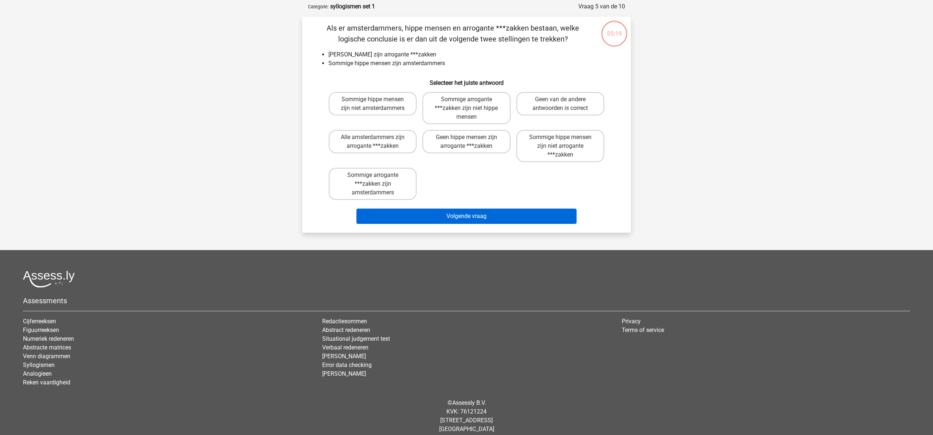
scroll to position [36, 0]
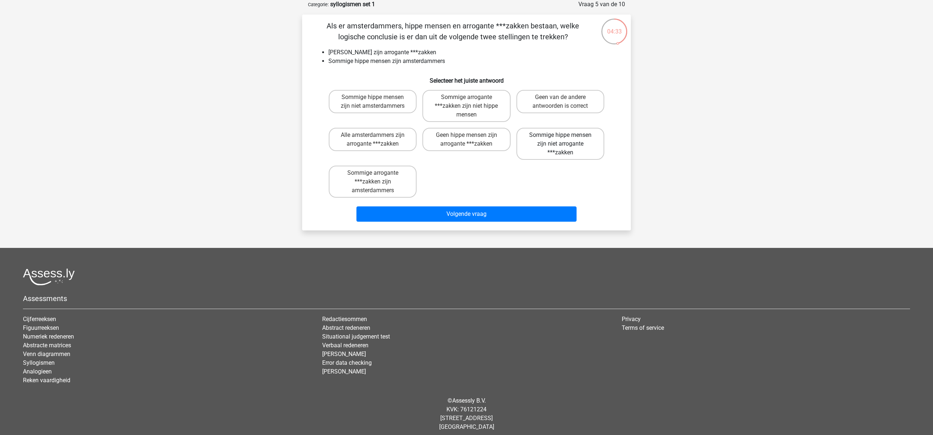
click at [553, 139] on label "Sommige hippe mensen zijn niet arrogante ***zakken" at bounding box center [560, 144] width 88 height 32
click at [560, 139] on input "Sommige hippe mensen zijn niet arrogante ***zakken" at bounding box center [562, 137] width 5 height 5
radio input "true"
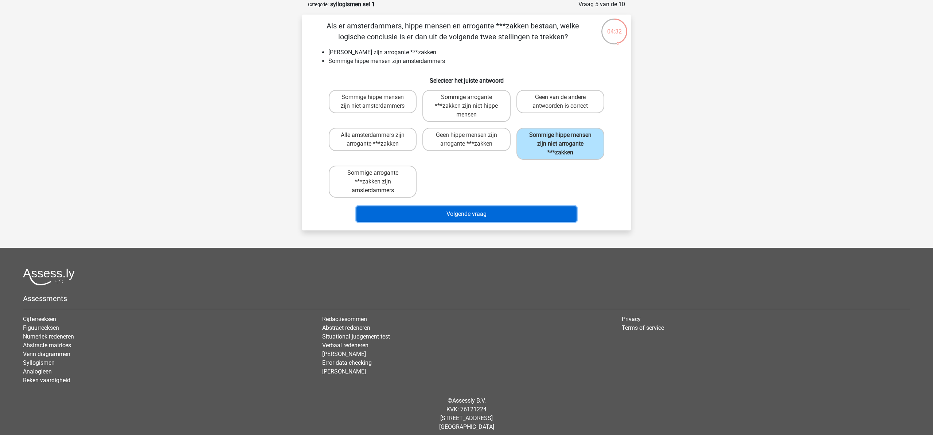
click at [494, 213] on button "Volgende vraag" at bounding box center [466, 214] width 220 height 15
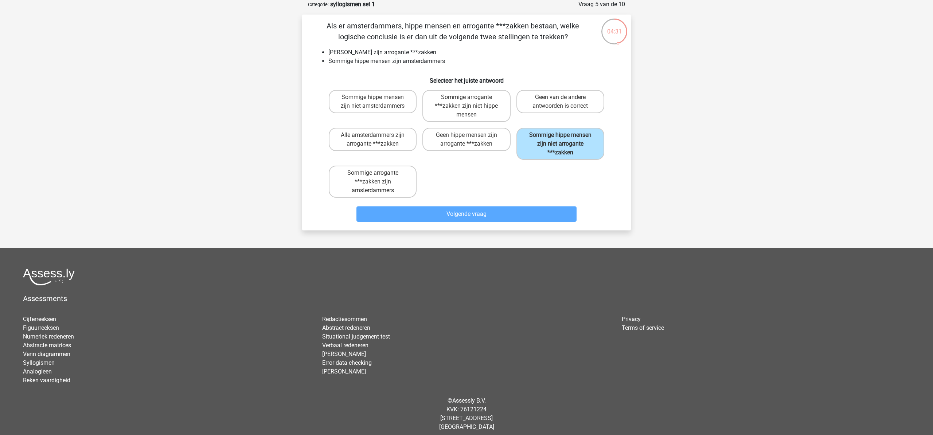
scroll to position [7, 0]
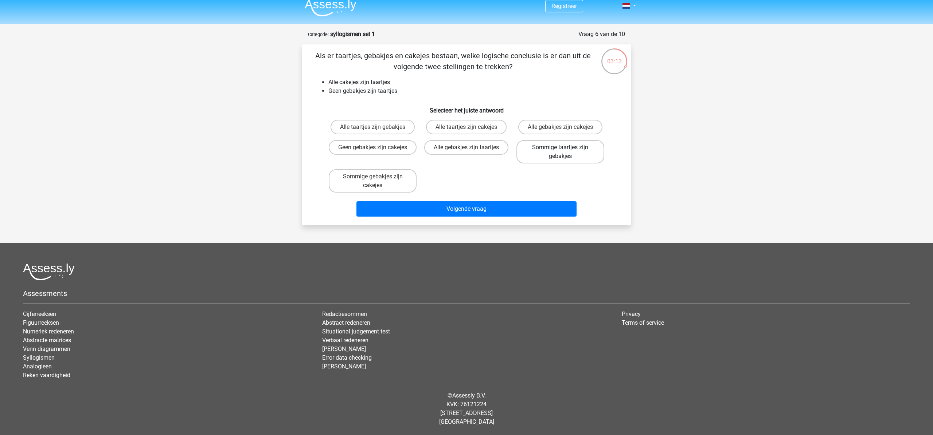
drag, startPoint x: 555, startPoint y: 152, endPoint x: 544, endPoint y: 156, distance: 11.4
click at [555, 152] on label "Sommige taartjes zijn gebakjes" at bounding box center [560, 151] width 88 height 23
click at [560, 152] on input "Sommige taartjes zijn gebakjes" at bounding box center [562, 150] width 5 height 5
radio input "true"
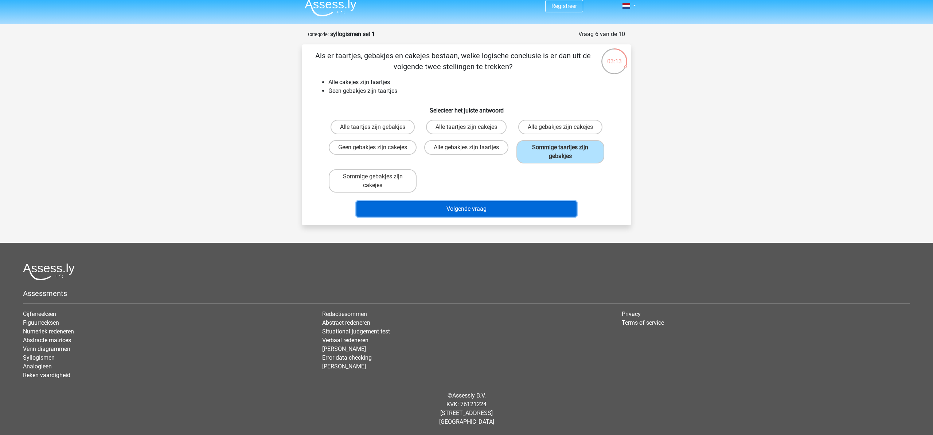
click at [474, 213] on button "Volgende vraag" at bounding box center [466, 208] width 220 height 15
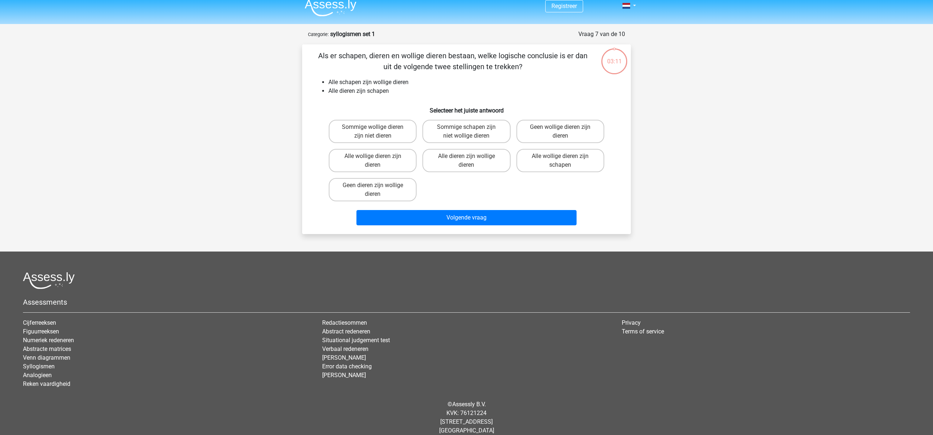
scroll to position [15, 0]
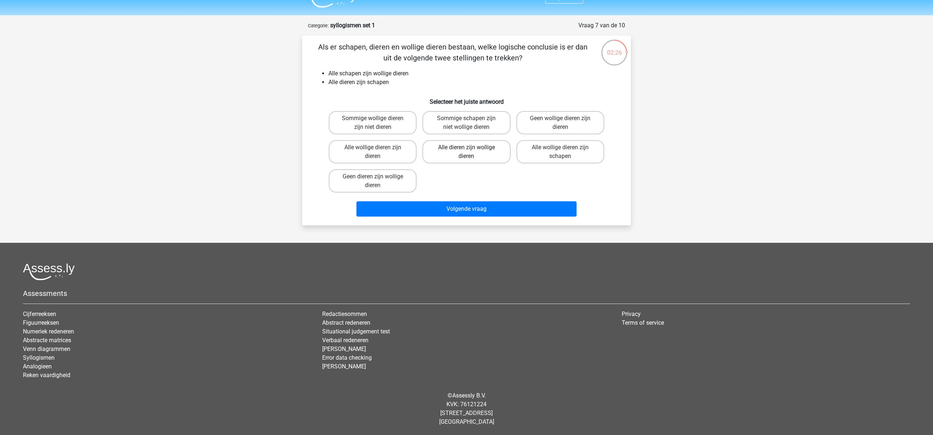
click at [474, 154] on label "Alle dieren zijn wollige dieren" at bounding box center [466, 151] width 88 height 23
click at [471, 152] on input "Alle dieren zijn wollige dieren" at bounding box center [468, 150] width 5 height 5
radio input "true"
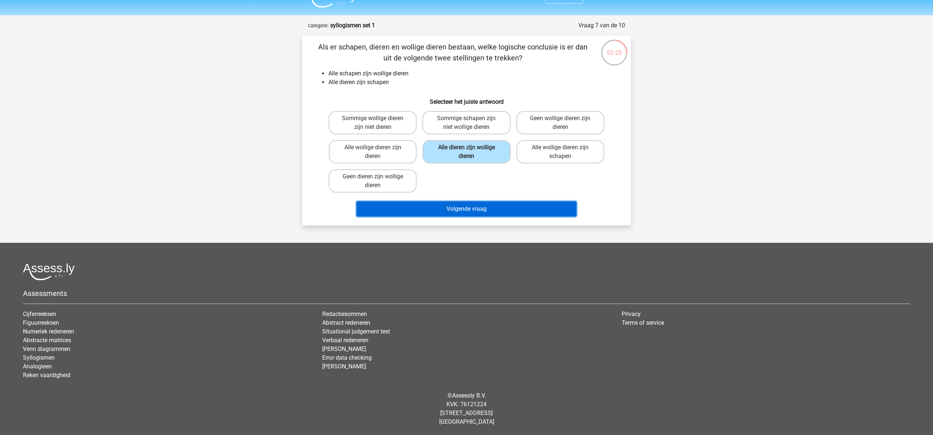
click at [477, 210] on button "Volgende vraag" at bounding box center [466, 208] width 220 height 15
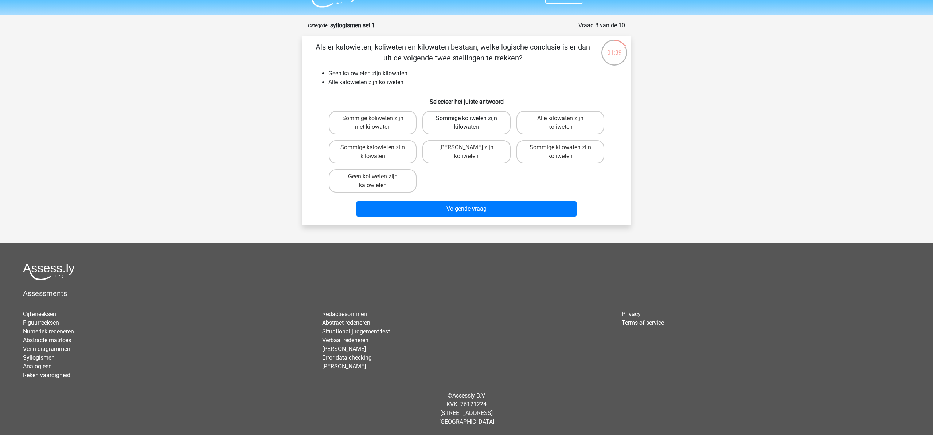
click at [463, 119] on label "Sommige koliweten zijn kilowaten" at bounding box center [466, 122] width 88 height 23
click at [466, 119] on input "Sommige koliweten zijn kilowaten" at bounding box center [468, 120] width 5 height 5
radio input "true"
click at [478, 154] on label "[PERSON_NAME] zijn koliweten" at bounding box center [466, 151] width 88 height 23
click at [471, 152] on input "[PERSON_NAME] zijn koliweten" at bounding box center [468, 150] width 5 height 5
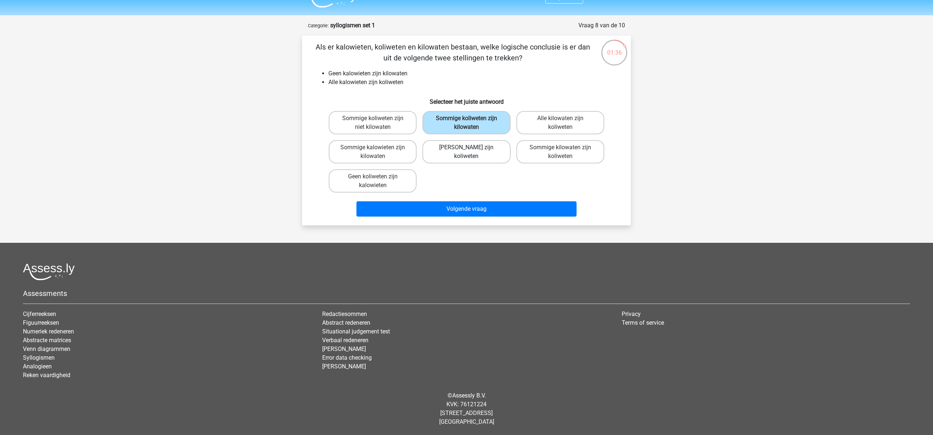
radio input "true"
click at [454, 121] on label "Sommige koliweten zijn kilowaten" at bounding box center [466, 122] width 88 height 23
click at [466, 121] on input "Sommige koliweten zijn kilowaten" at bounding box center [468, 120] width 5 height 5
radio input "true"
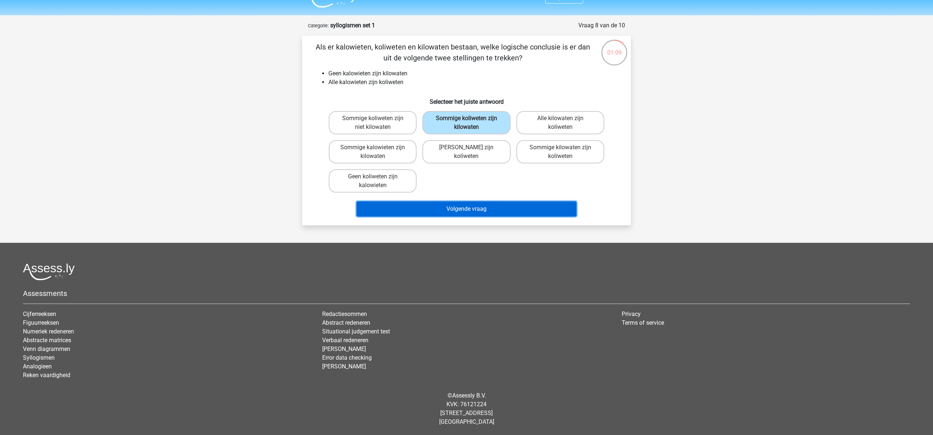
click at [481, 210] on button "Volgende vraag" at bounding box center [466, 208] width 220 height 15
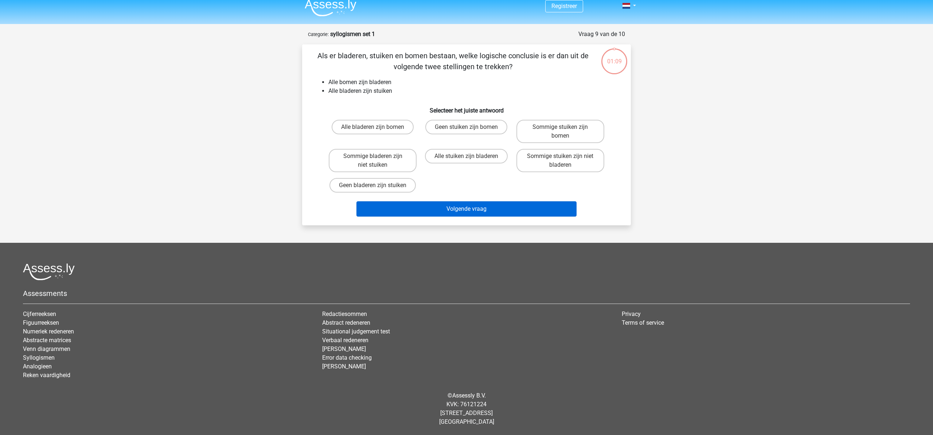
scroll to position [7, 0]
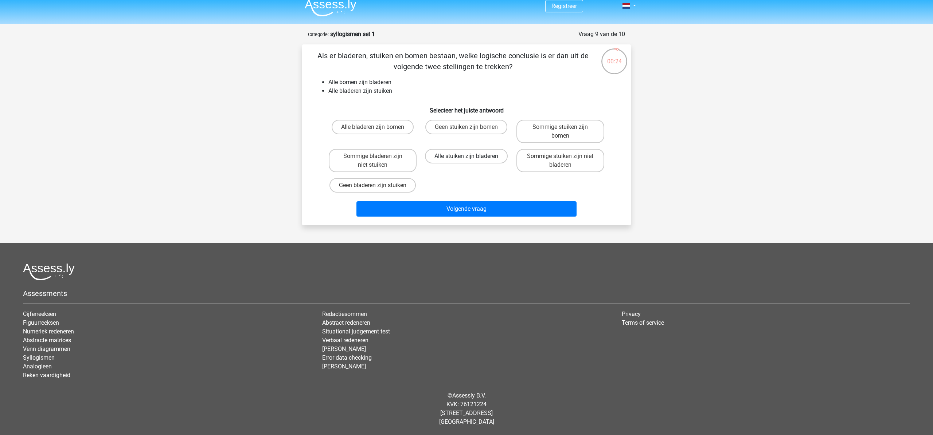
click at [485, 157] on label "Alle stuiken zijn bladeren" at bounding box center [466, 156] width 83 height 15
click at [471, 157] on input "Alle stuiken zijn bladeren" at bounding box center [468, 158] width 5 height 5
radio input "true"
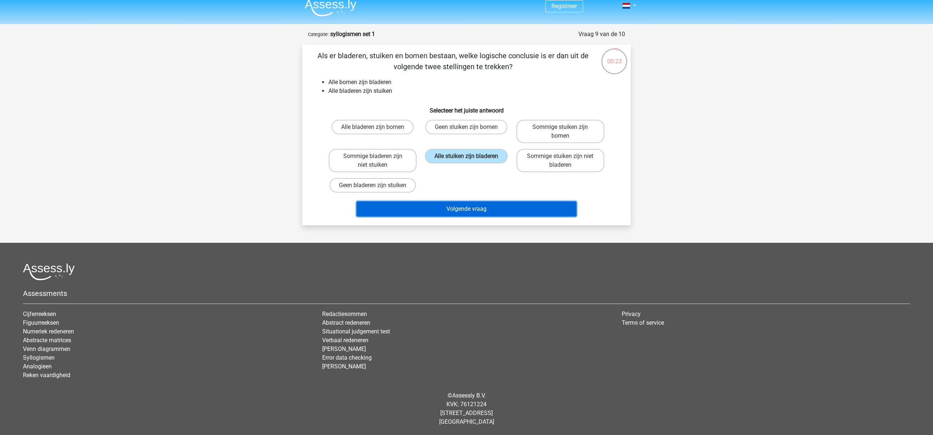
click at [489, 211] on button "Volgende vraag" at bounding box center [466, 208] width 220 height 15
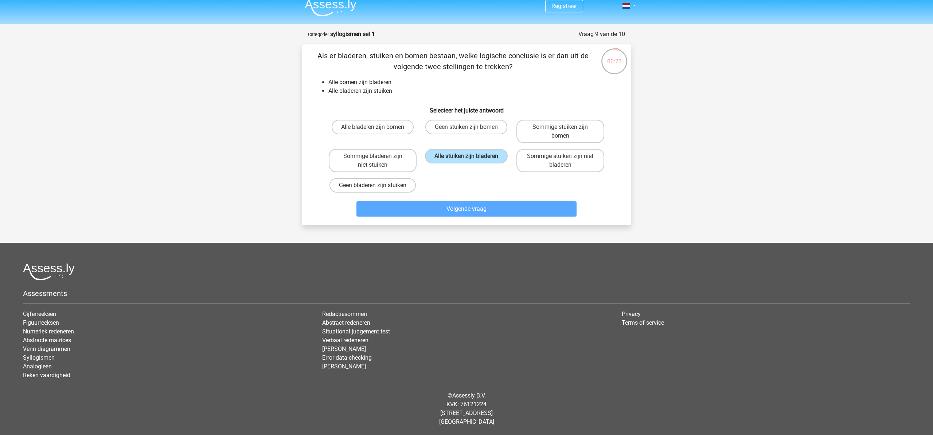
scroll to position [15, 0]
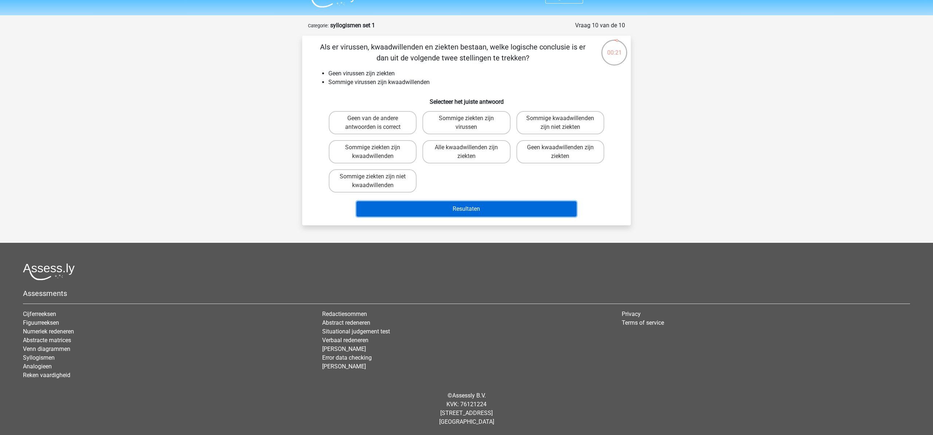
click at [489, 210] on button "Resultaten" at bounding box center [466, 208] width 220 height 15
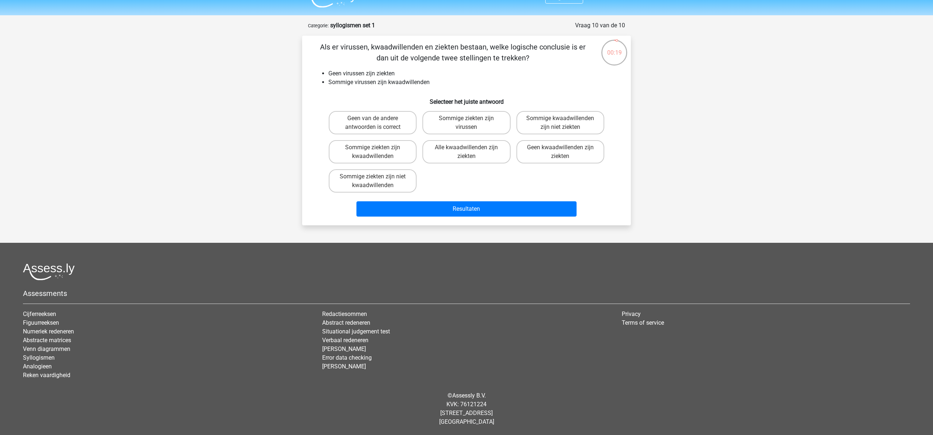
click at [439, 89] on div "Als er virussen, kwaadwillenden en ziekten bestaan, welke logische conclusie is…" at bounding box center [466, 131] width 323 height 178
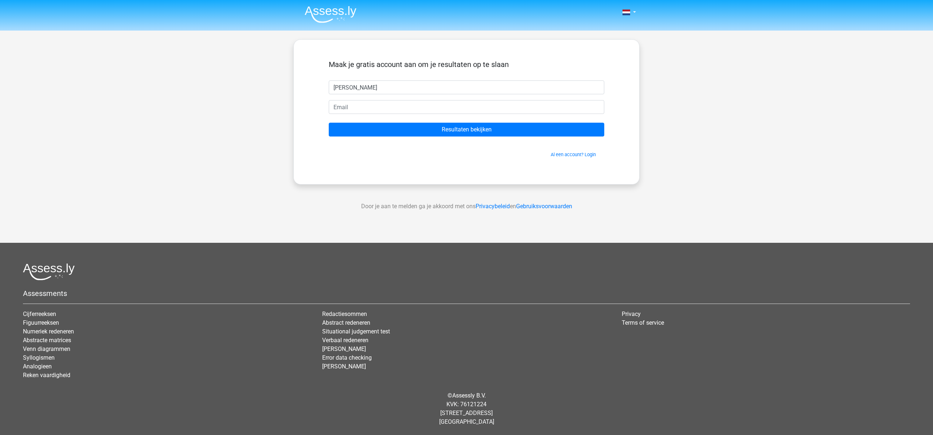
type input "[PERSON_NAME]"
click at [392, 109] on input "email" at bounding box center [466, 107] width 275 height 14
type input "[PERSON_NAME][EMAIL_ADDRESS][DOMAIN_NAME]"
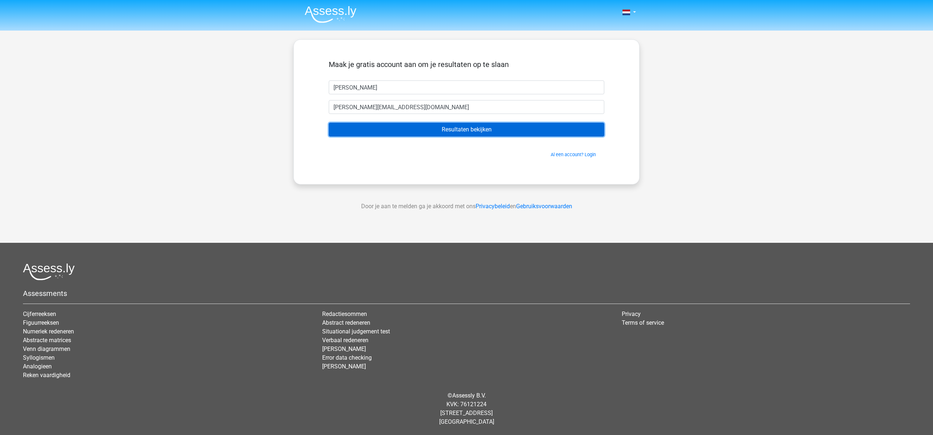
click at [450, 130] on input "Resultaten bekijken" at bounding box center [466, 130] width 275 height 14
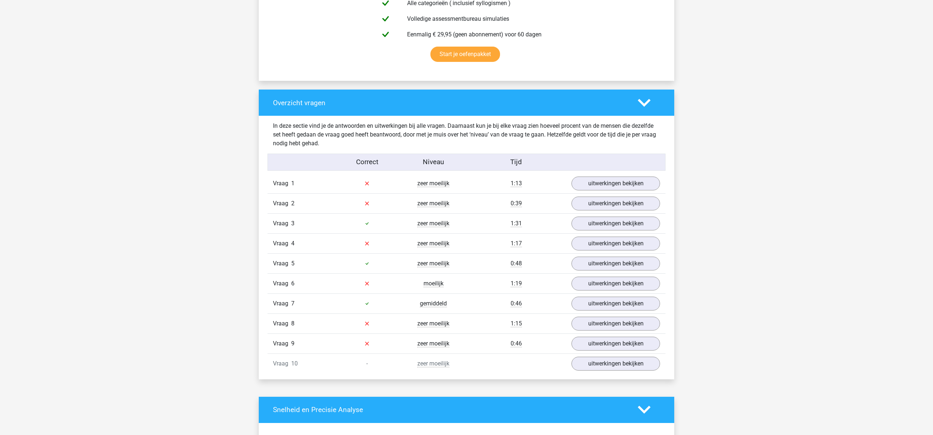
scroll to position [474, 0]
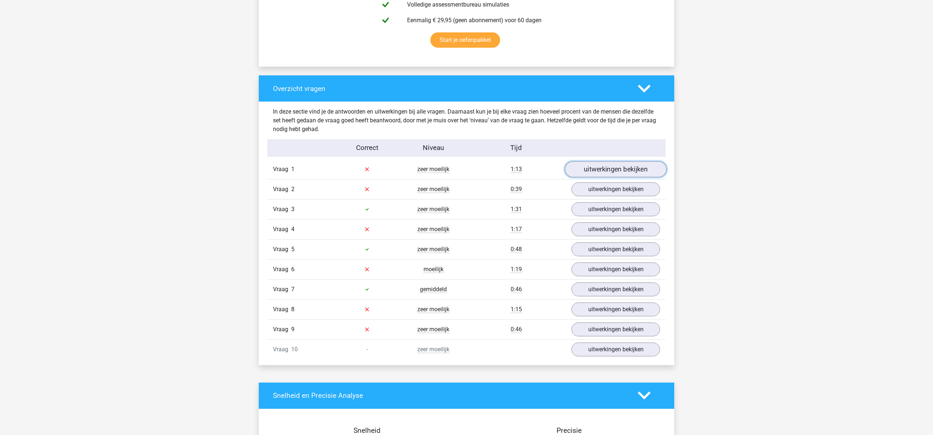
click at [594, 168] on link "uitwerkingen bekijken" at bounding box center [616, 169] width 102 height 16
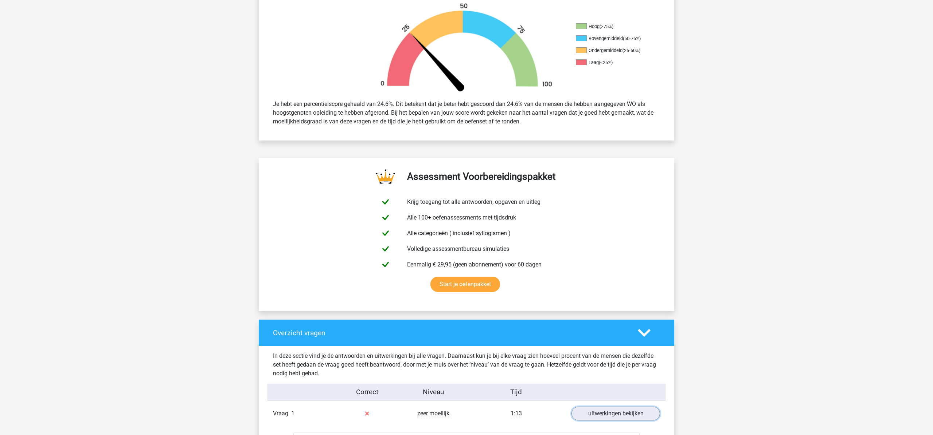
scroll to position [0, 0]
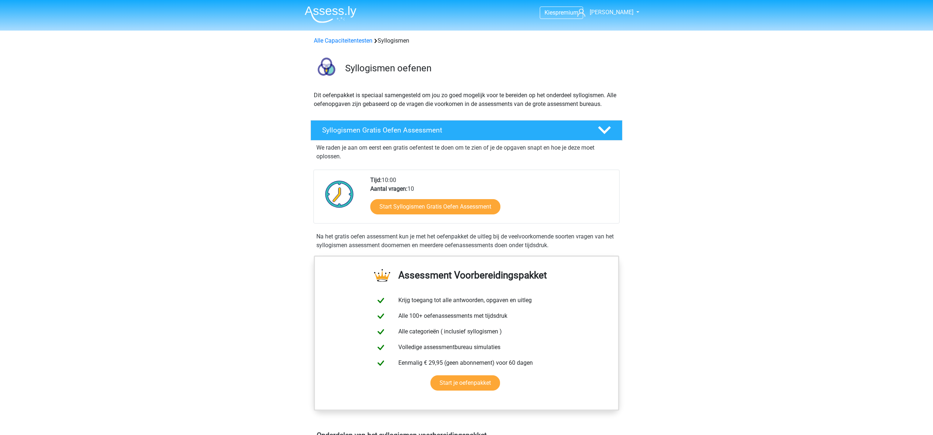
scroll to position [21, 0]
